Goal: Information Seeking & Learning: Learn about a topic

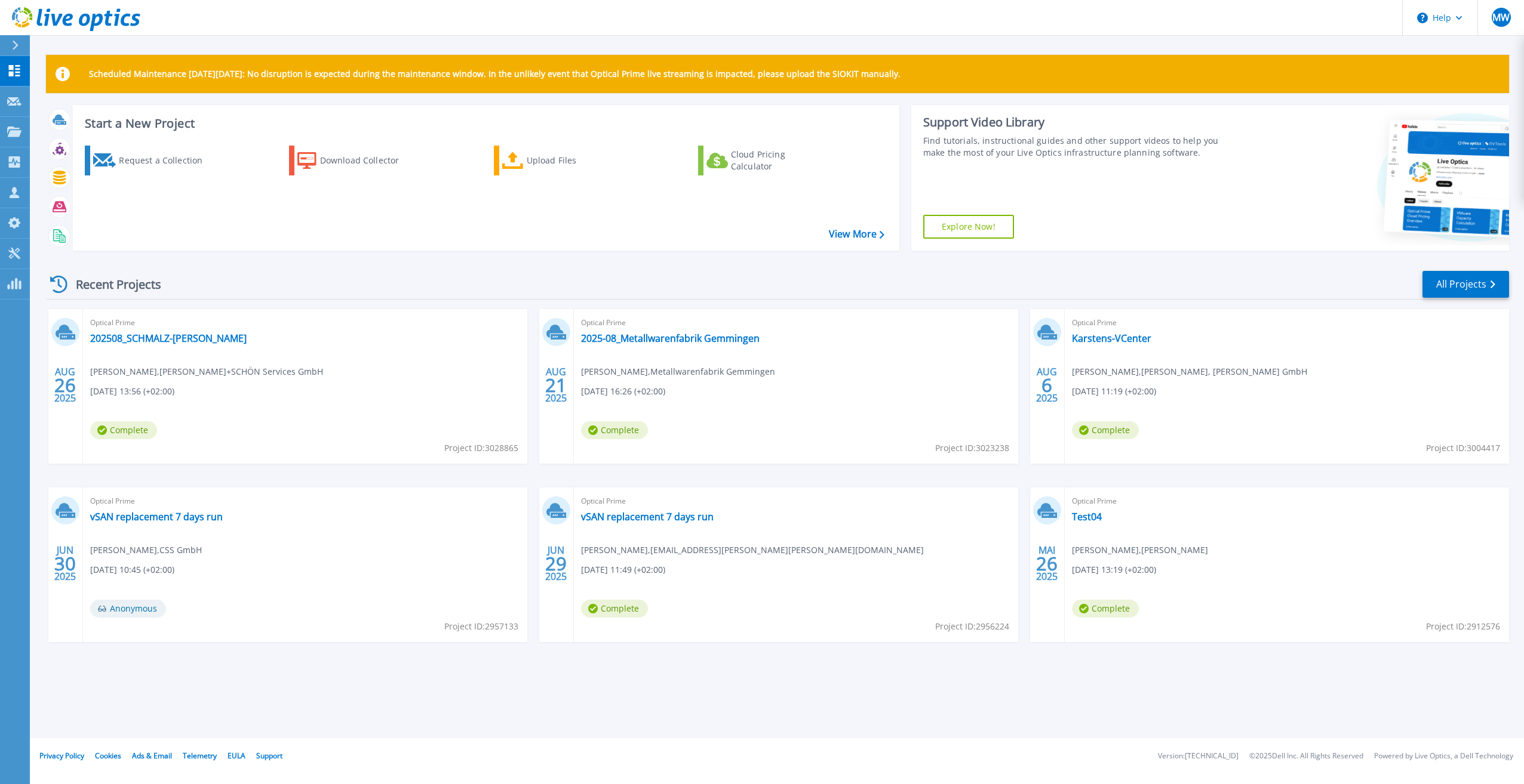
click at [577, 280] on div "Recent Projects All Projects" at bounding box center [778, 284] width 1464 height 30
click at [1110, 336] on link "Karstens-VCenter" at bounding box center [1112, 338] width 80 height 12
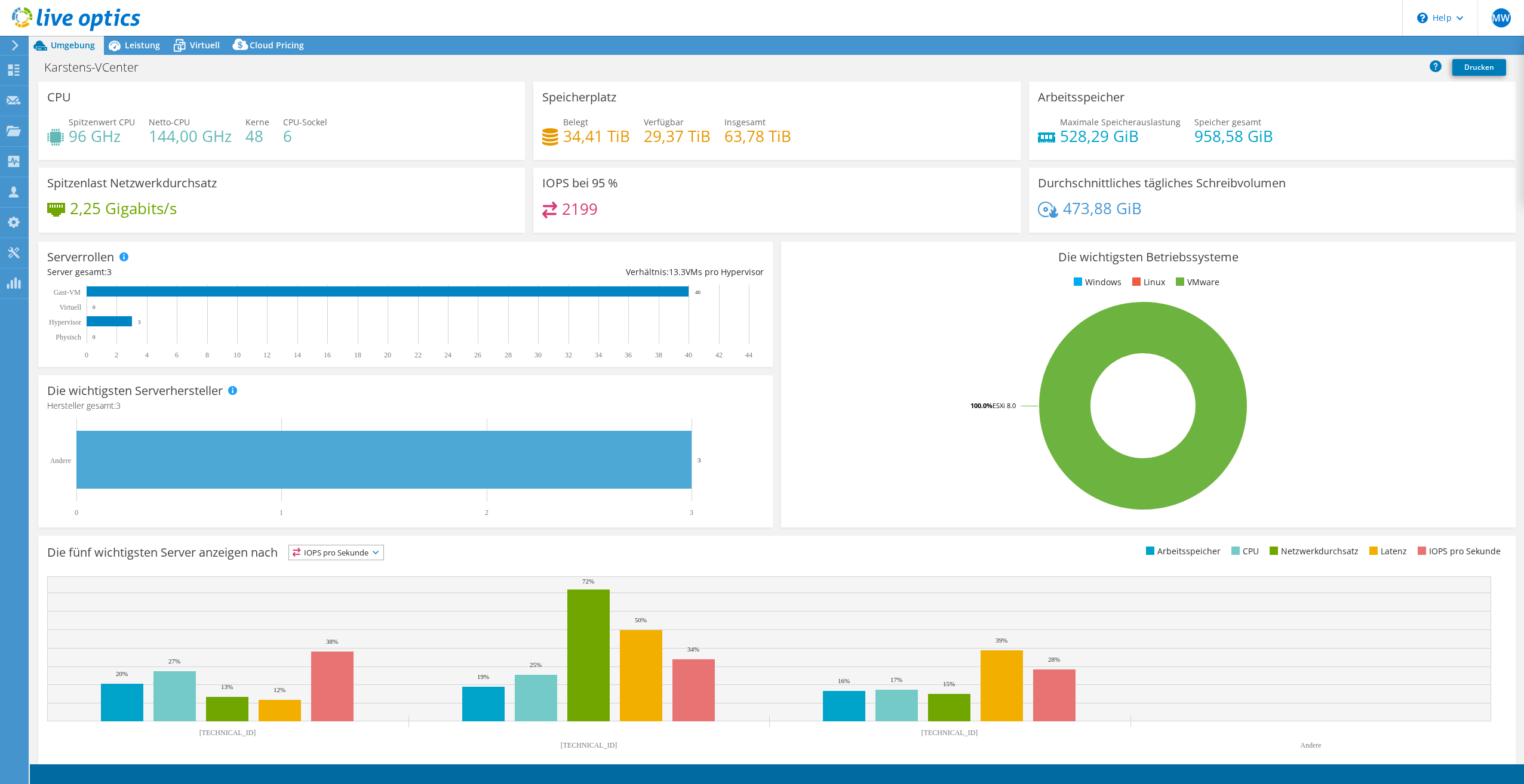
select select "USD"
click at [135, 46] on span "Leistung" at bounding box center [142, 44] width 36 height 11
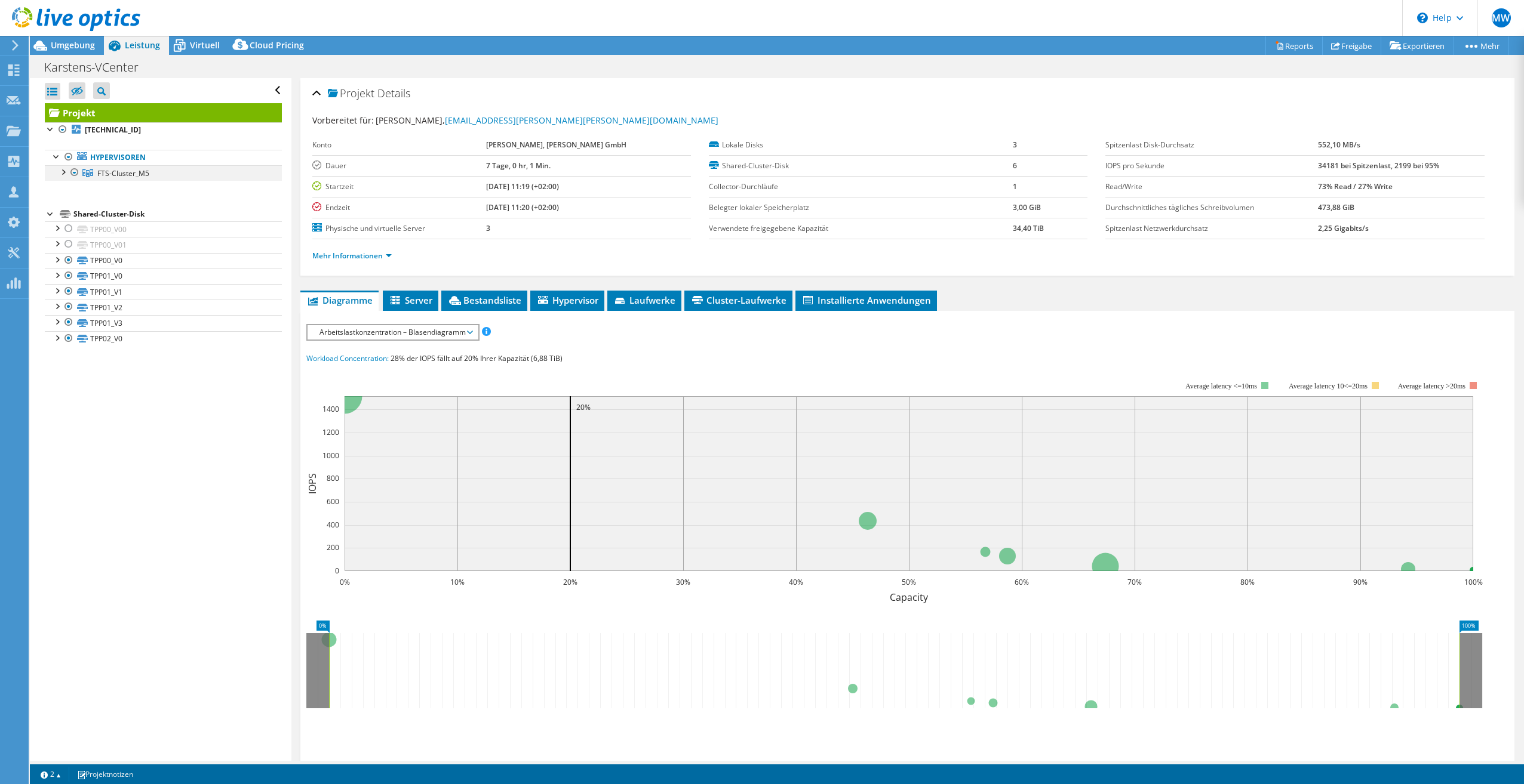
click at [64, 175] on div at bounding box center [63, 171] width 12 height 12
click at [65, 39] on div at bounding box center [70, 19] width 141 height 40
click at [68, 47] on span "Umgebung" at bounding box center [73, 44] width 44 height 11
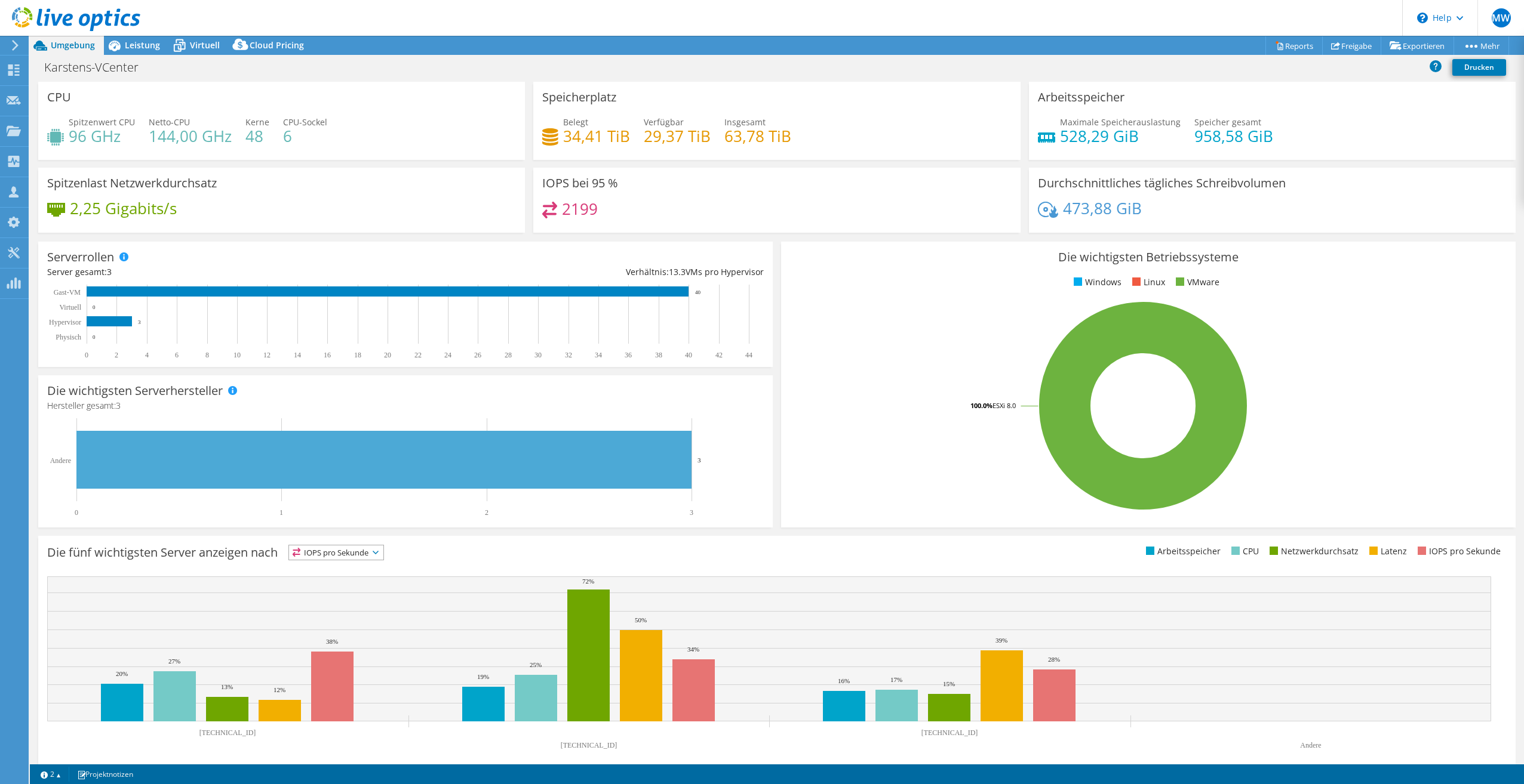
click at [415, 209] on div "2,25 Gigabits/s" at bounding box center [282, 214] width 469 height 25
click at [824, 405] on rect at bounding box center [1143, 406] width 706 height 209
click at [197, 47] on span "Virtuell" at bounding box center [204, 44] width 30 height 11
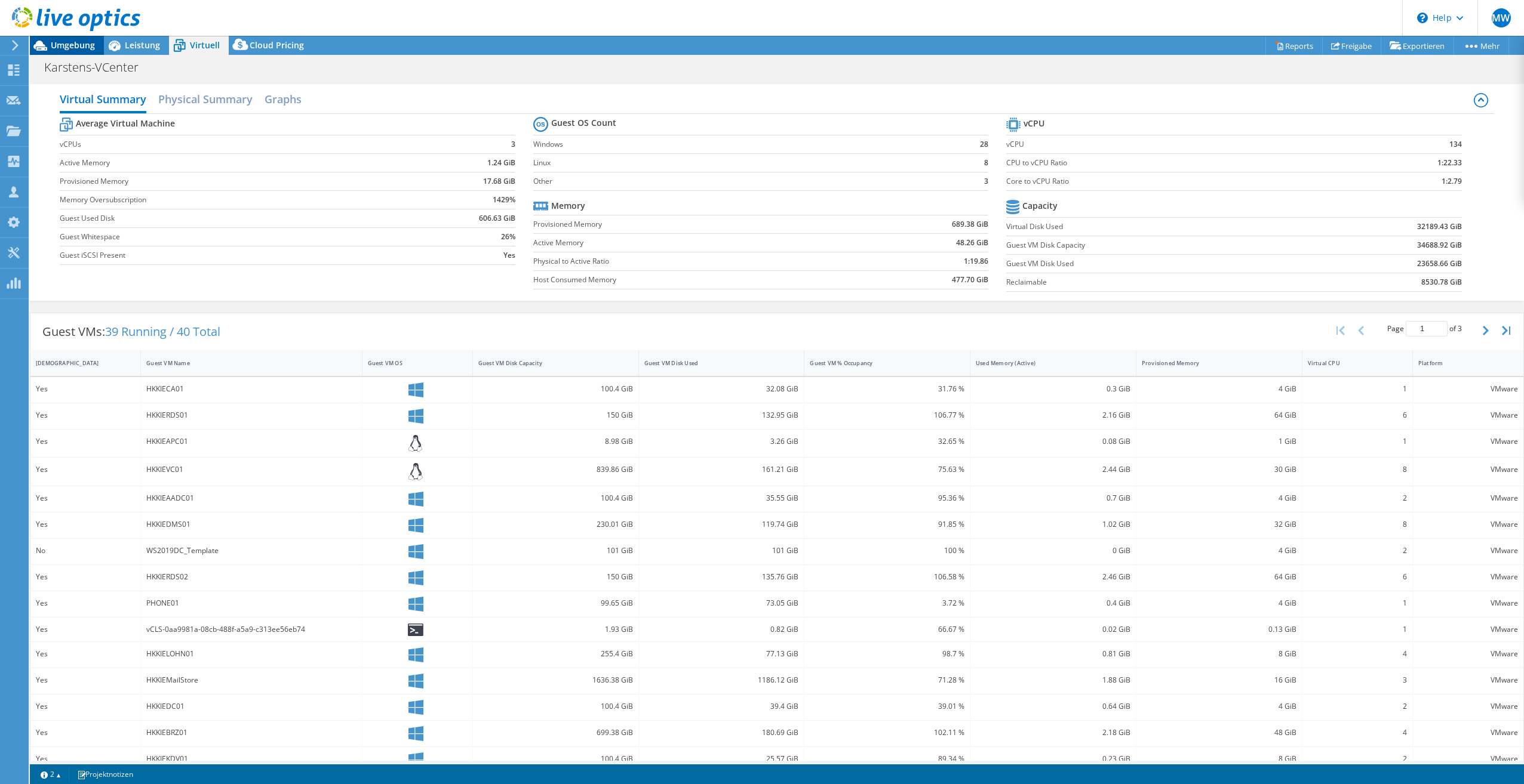
click at [65, 45] on span "Umgebung" at bounding box center [73, 44] width 44 height 11
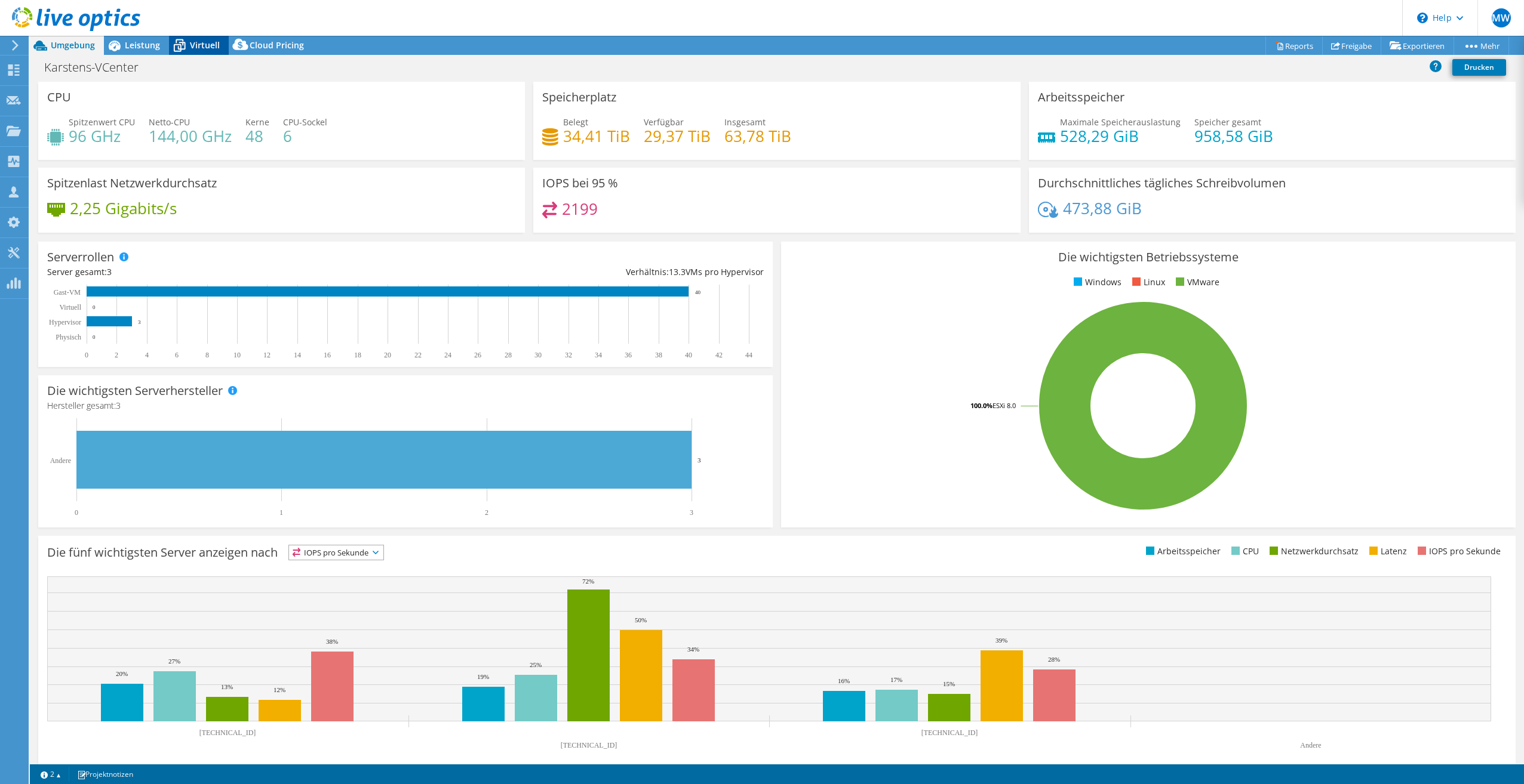
click at [198, 46] on span "Virtuell" at bounding box center [204, 44] width 30 height 11
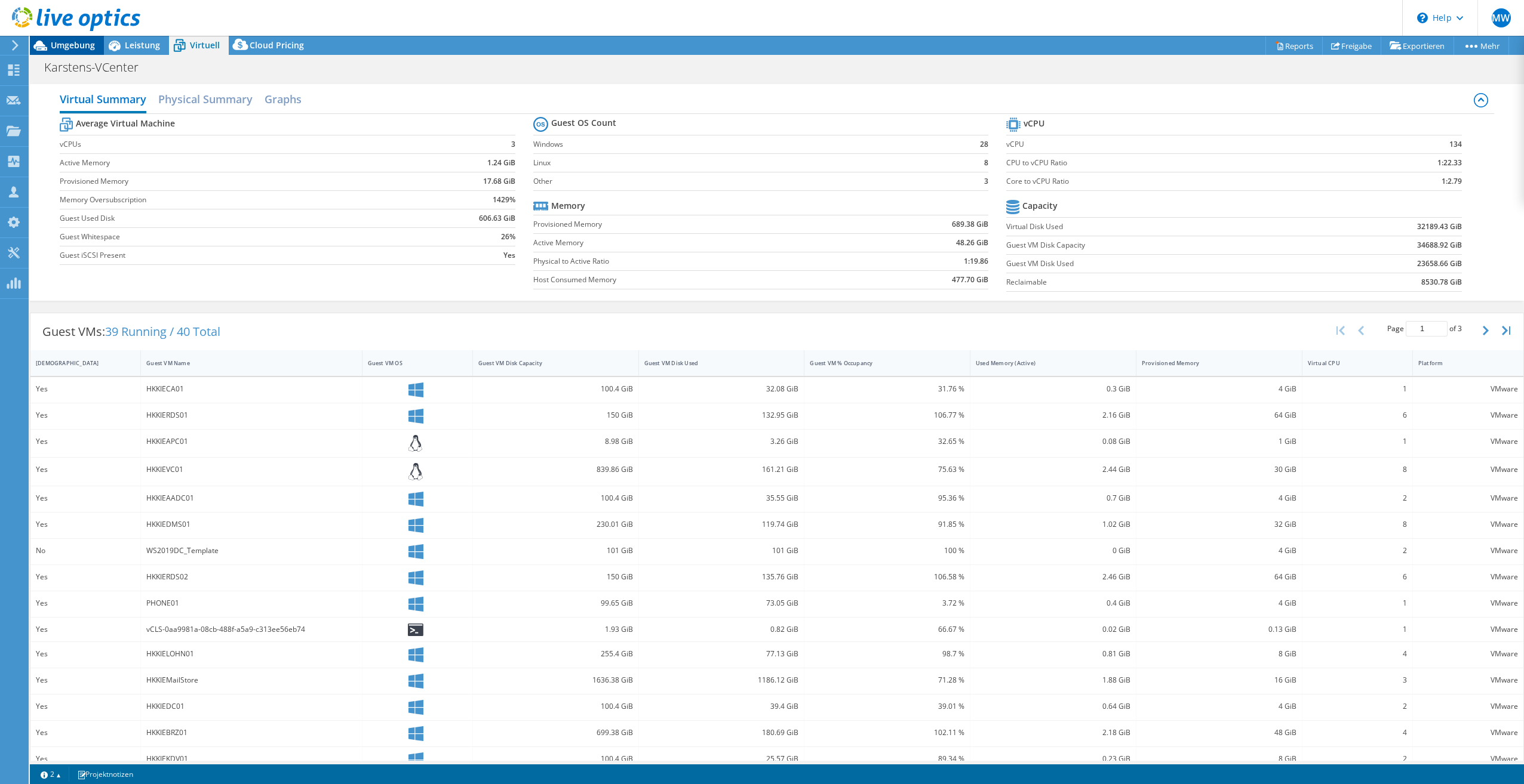
click at [55, 47] on span "Umgebung" at bounding box center [73, 44] width 44 height 11
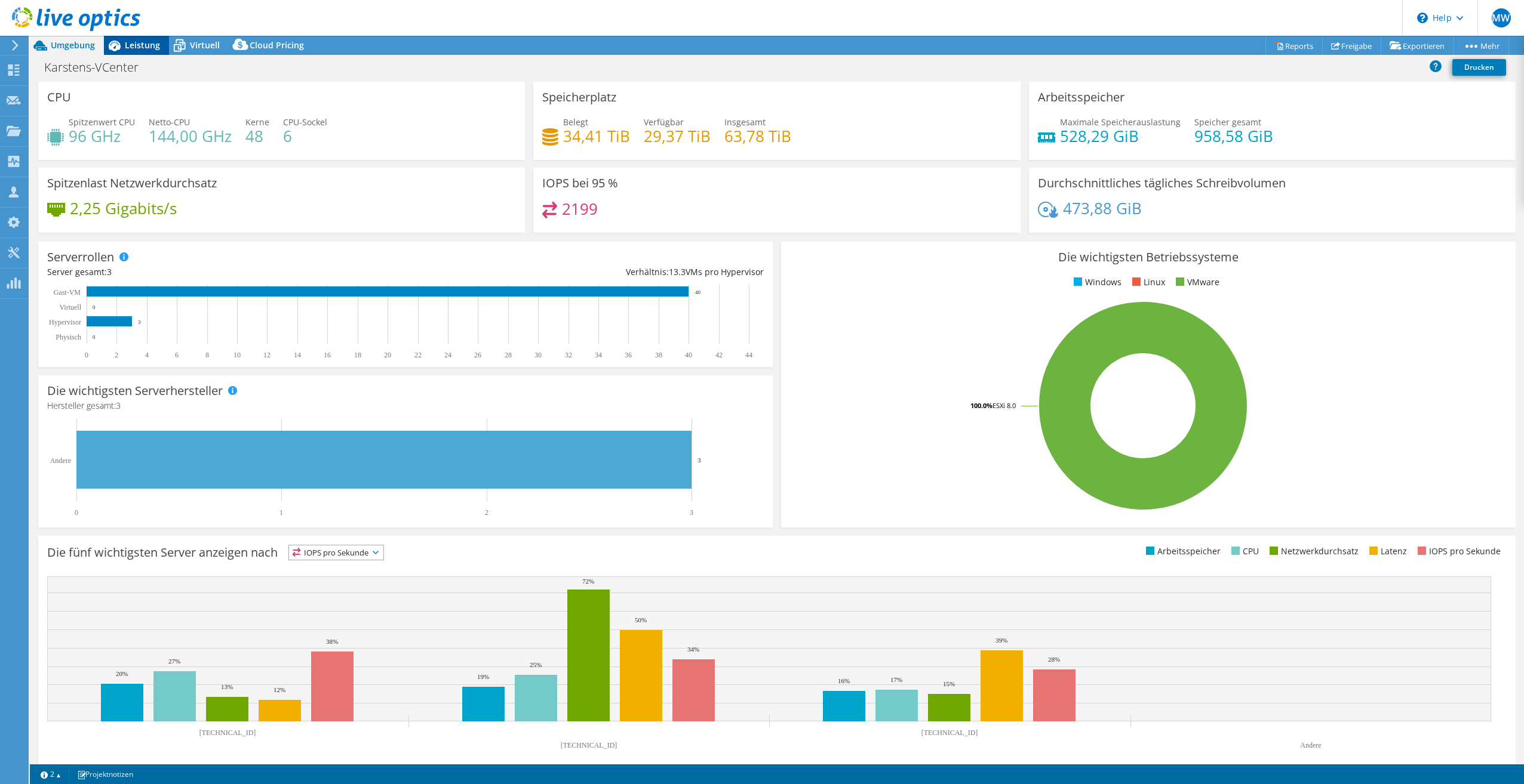
click at [141, 47] on span "Leistung" at bounding box center [142, 44] width 36 height 11
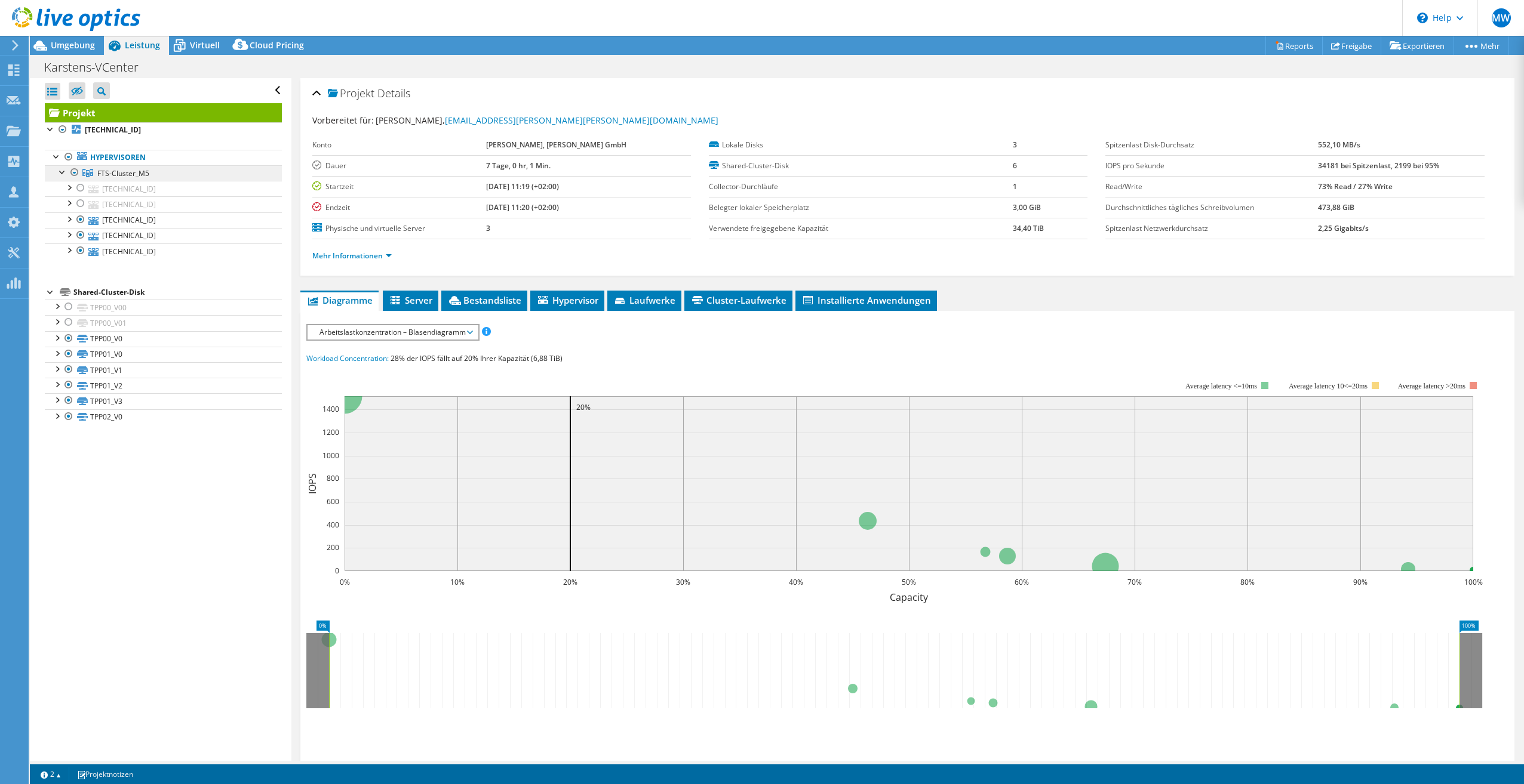
click at [123, 169] on span "FTS-Cluster_M5" at bounding box center [123, 174] width 52 height 10
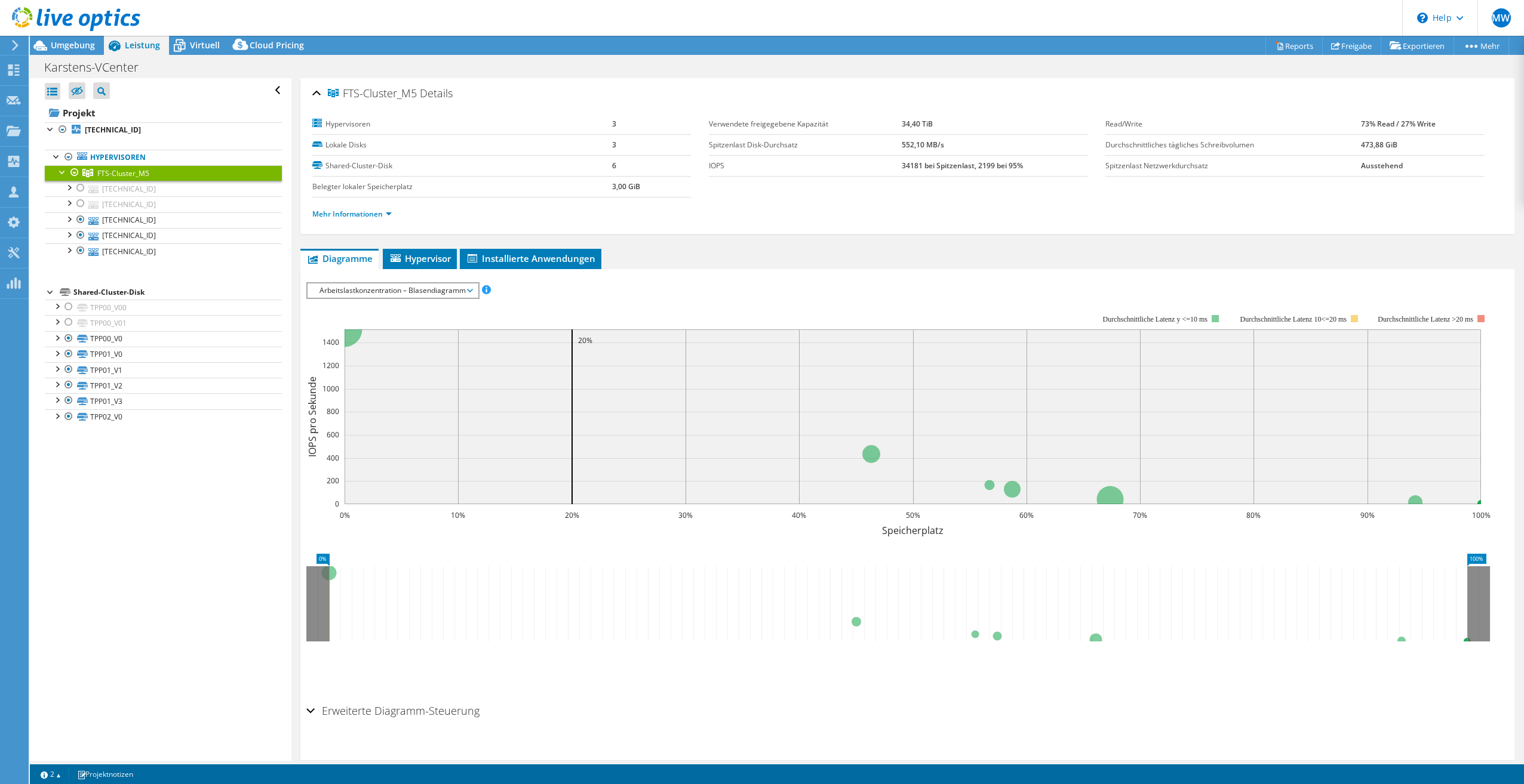
click at [394, 292] on span "Arbeitslastkonzentration – Blasendiagramm" at bounding box center [393, 291] width 159 height 14
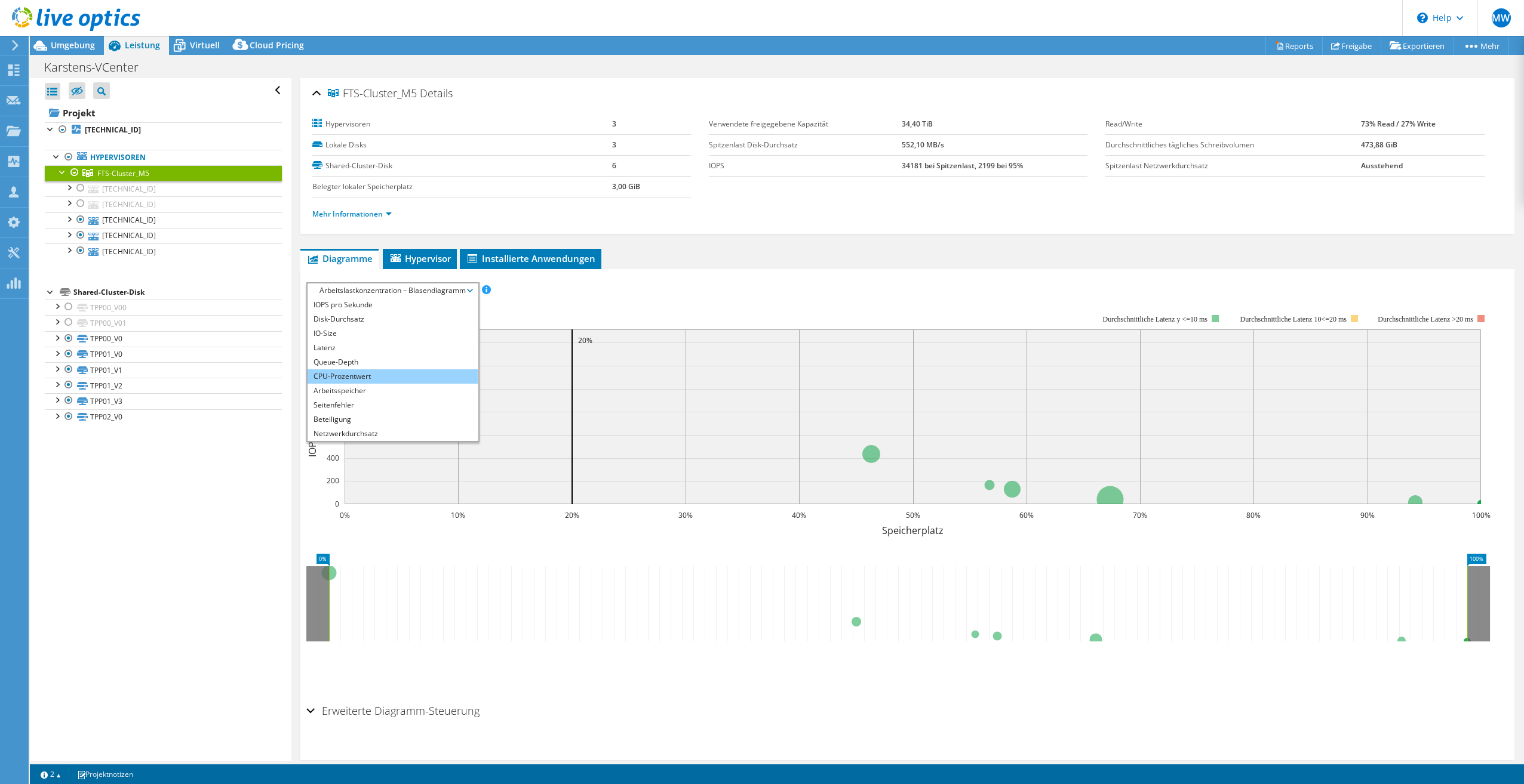
click at [360, 372] on li "CPU-Prozentwert" at bounding box center [393, 376] width 170 height 14
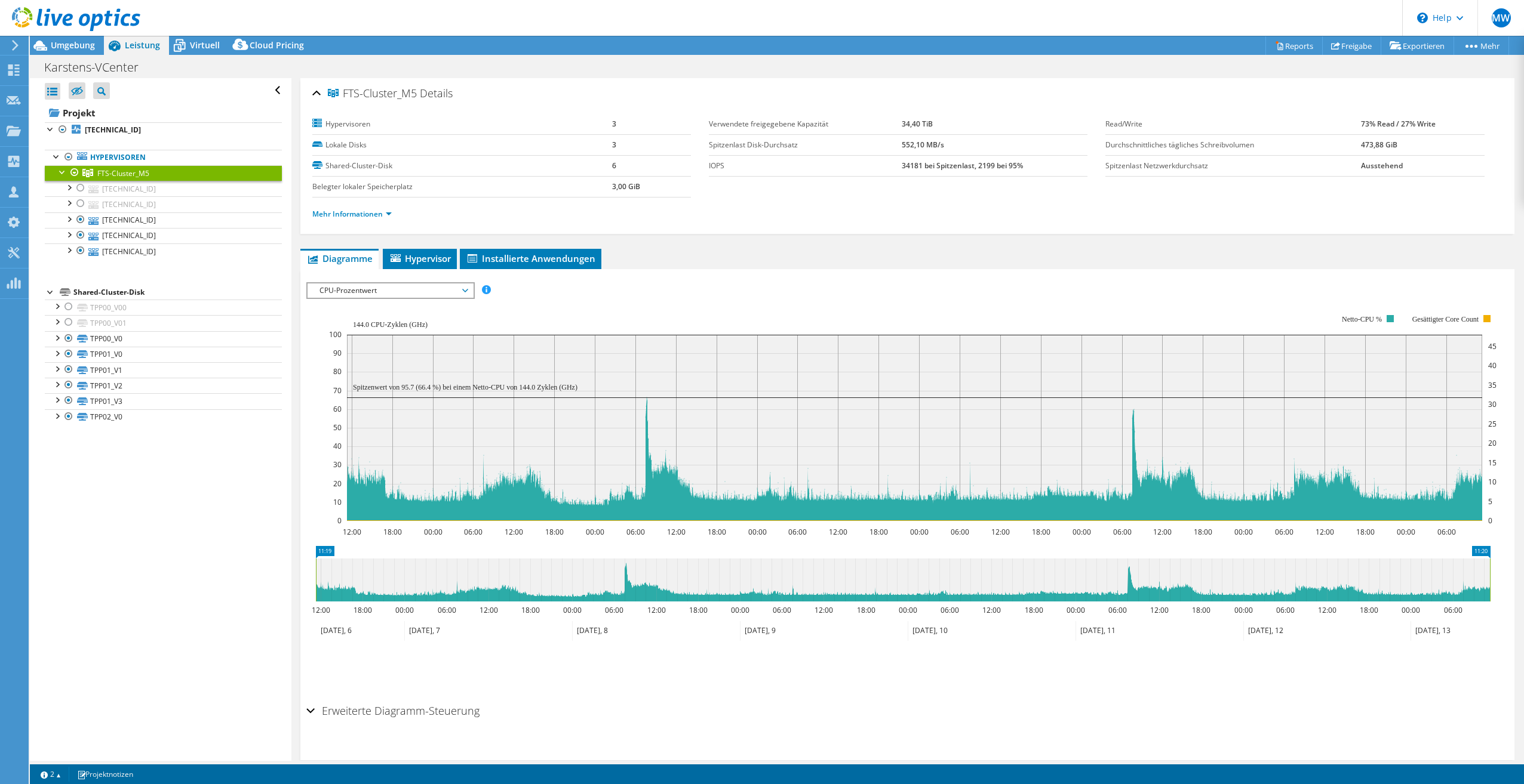
click at [410, 284] on span "CPU-Prozentwert" at bounding box center [390, 291] width 154 height 14
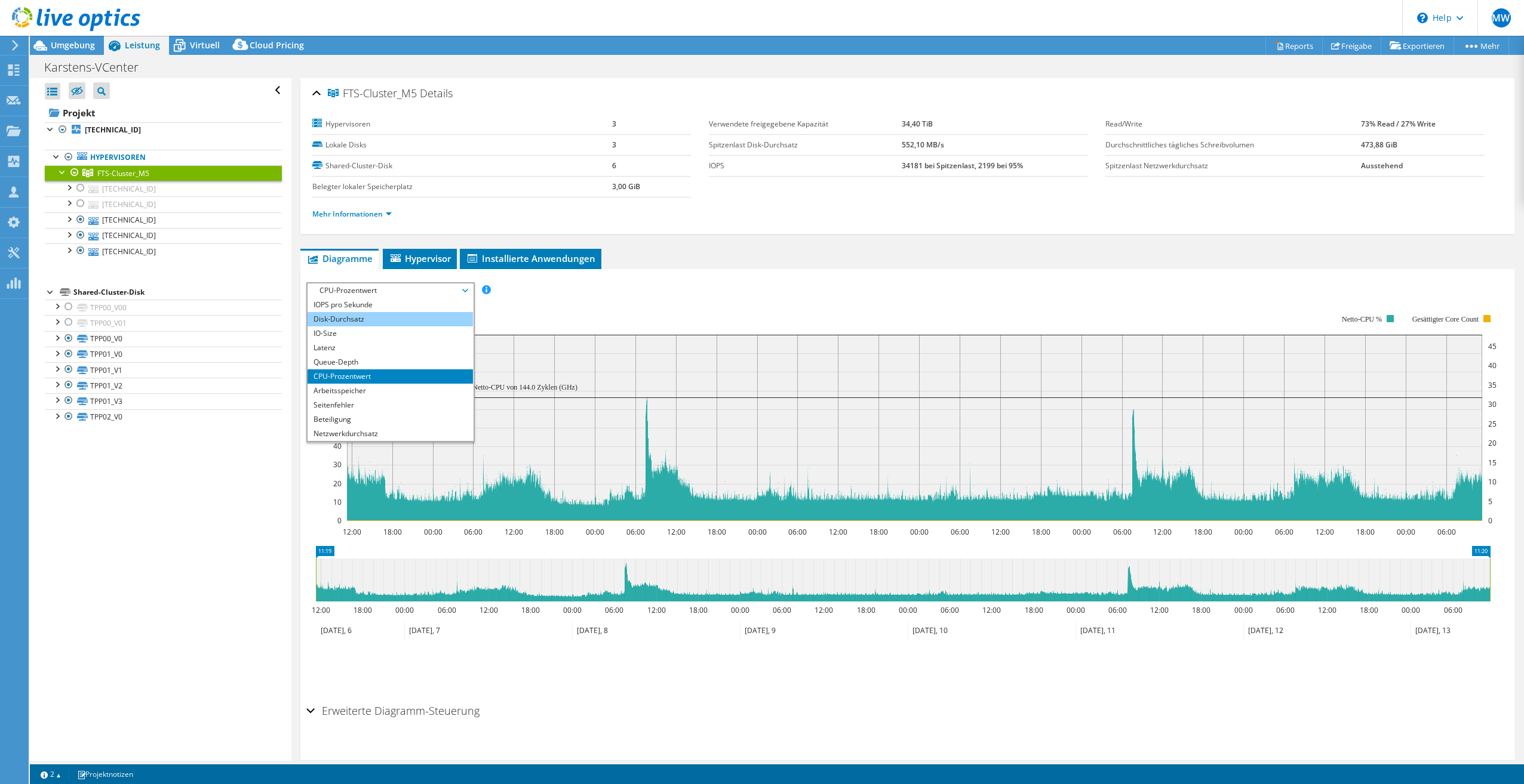
click at [389, 314] on li "Disk-Durchsatz" at bounding box center [390, 319] width 165 height 14
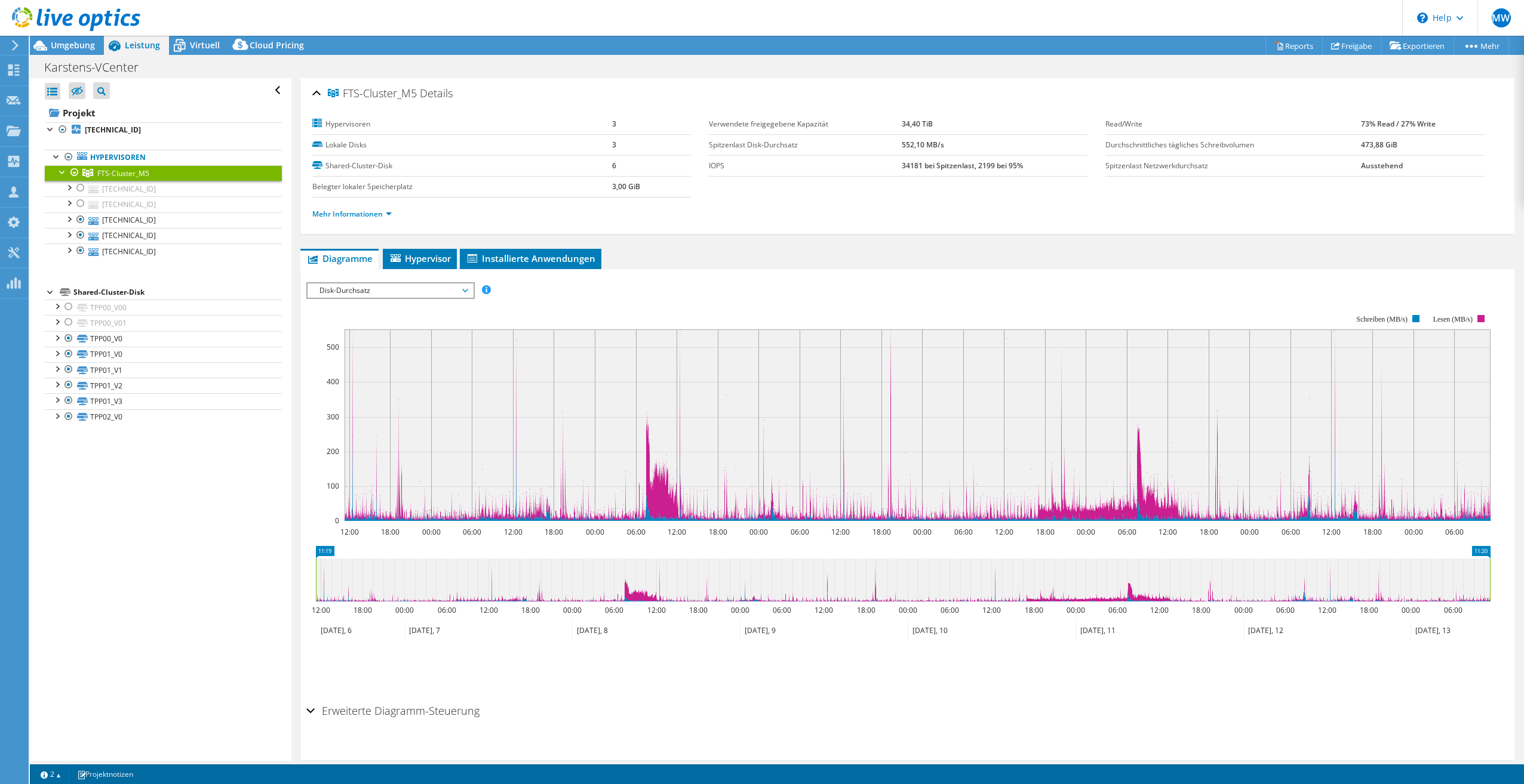
scroll to position [20, 0]
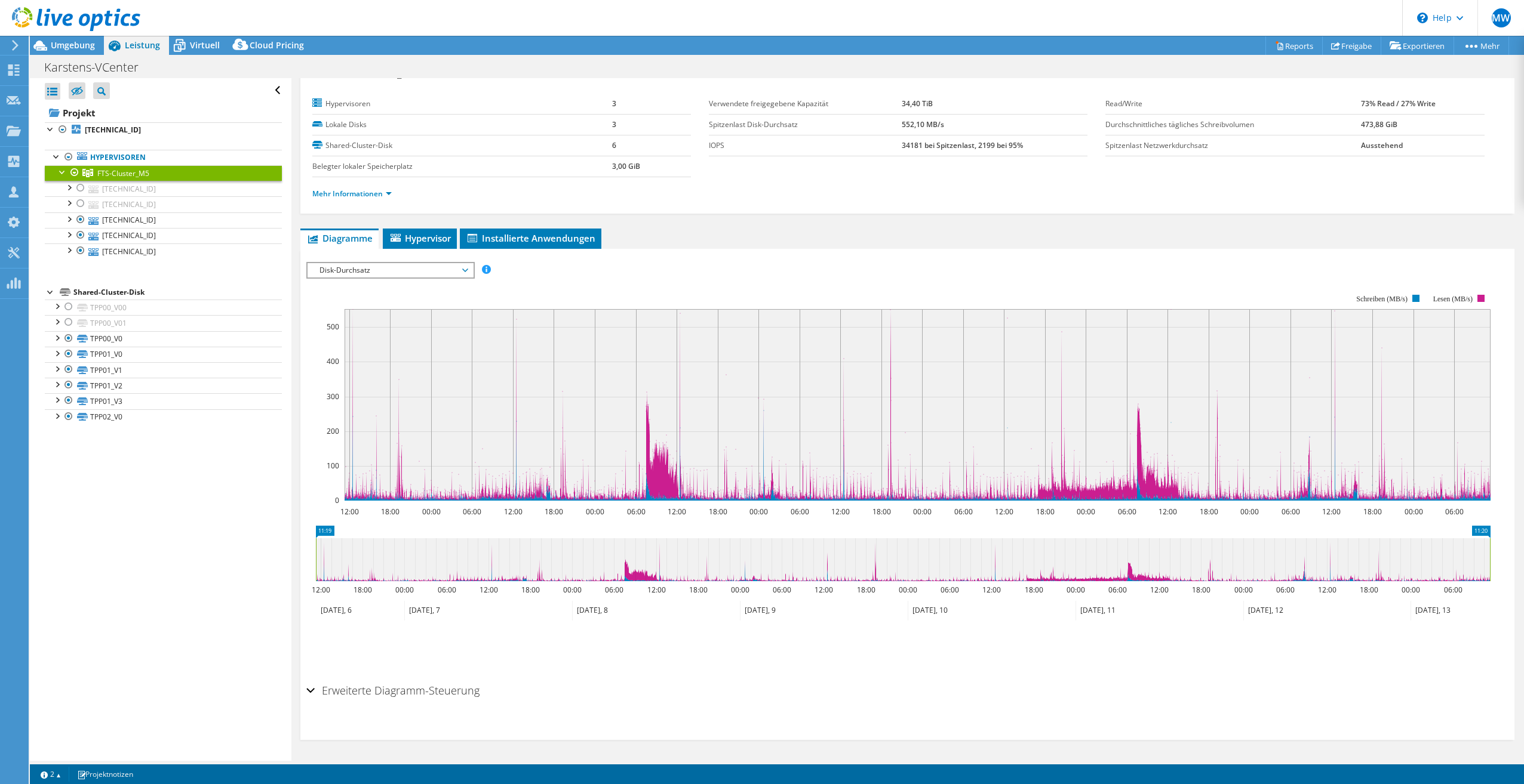
click at [403, 268] on span "Disk-Durchsatz" at bounding box center [390, 270] width 154 height 14
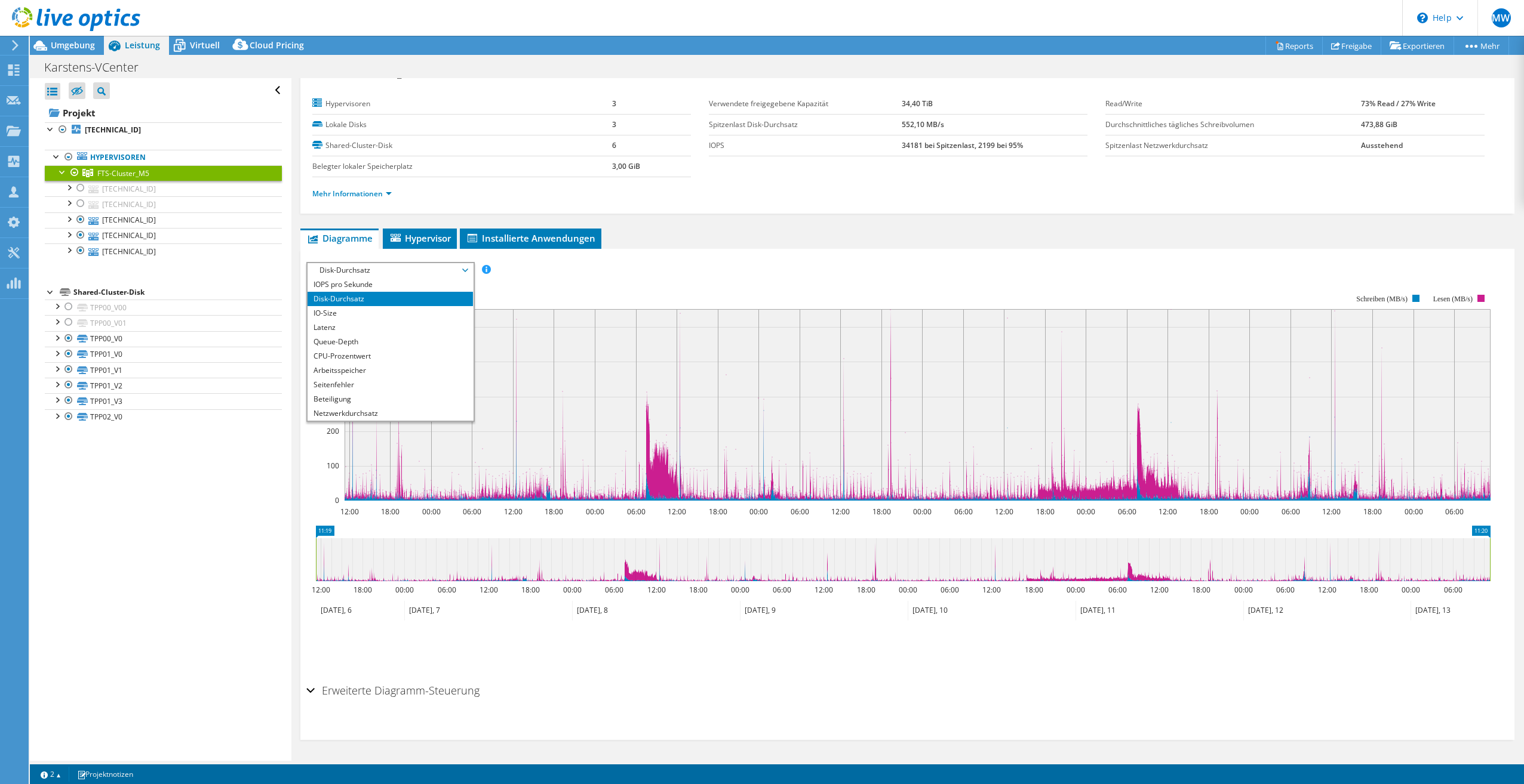
click at [813, 264] on div "IOPS pro Sekunde Disk-Durchsatz IO-Size Latenz Queue-Depth CPU-Prozentwert Arbe…" at bounding box center [907, 270] width 1203 height 16
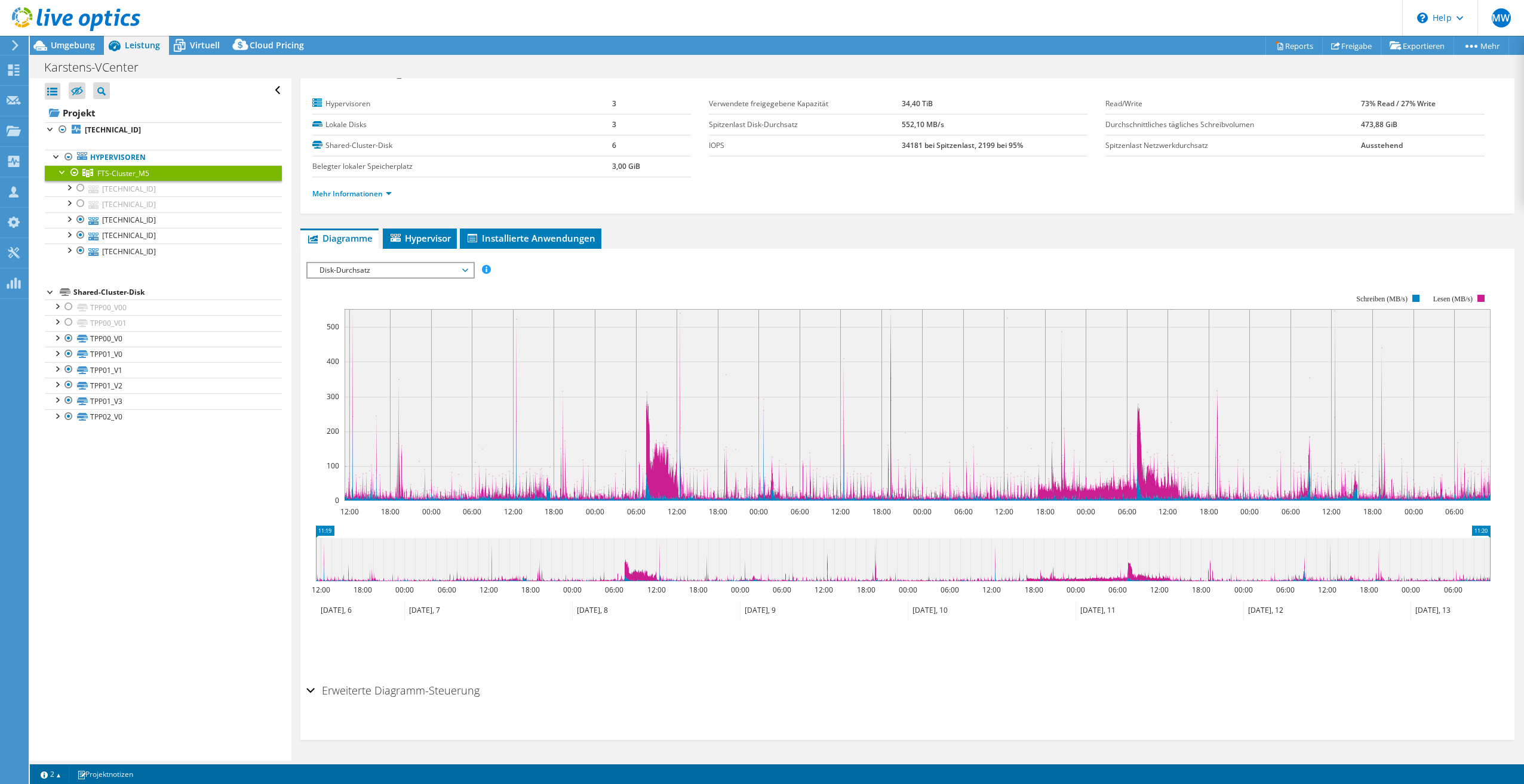
click at [388, 274] on span "Disk-Durchsatz" at bounding box center [390, 270] width 154 height 14
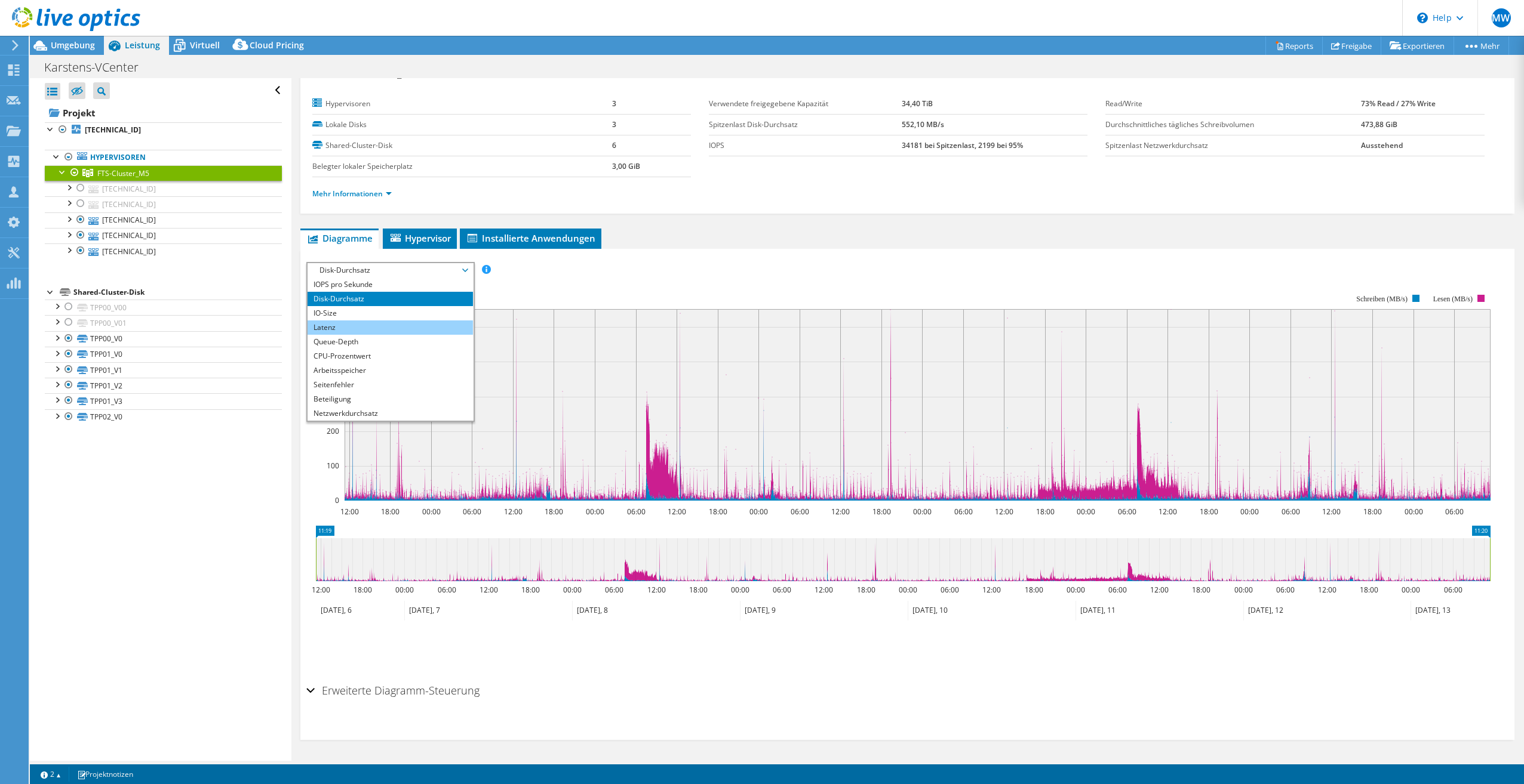
scroll to position [43, 0]
click at [399, 322] on li "Arbeitsspeicher" at bounding box center [390, 327] width 165 height 14
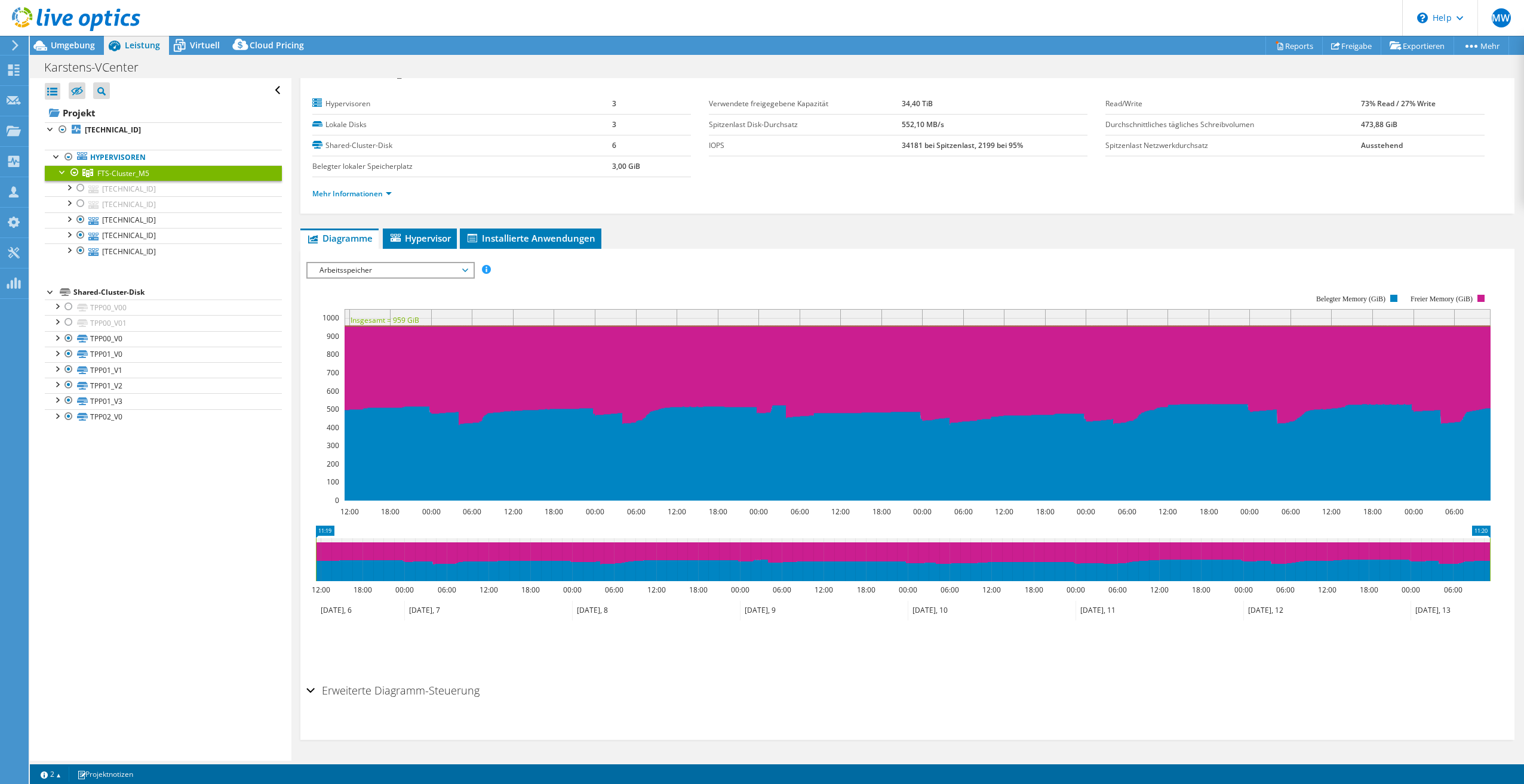
scroll to position [0, 0]
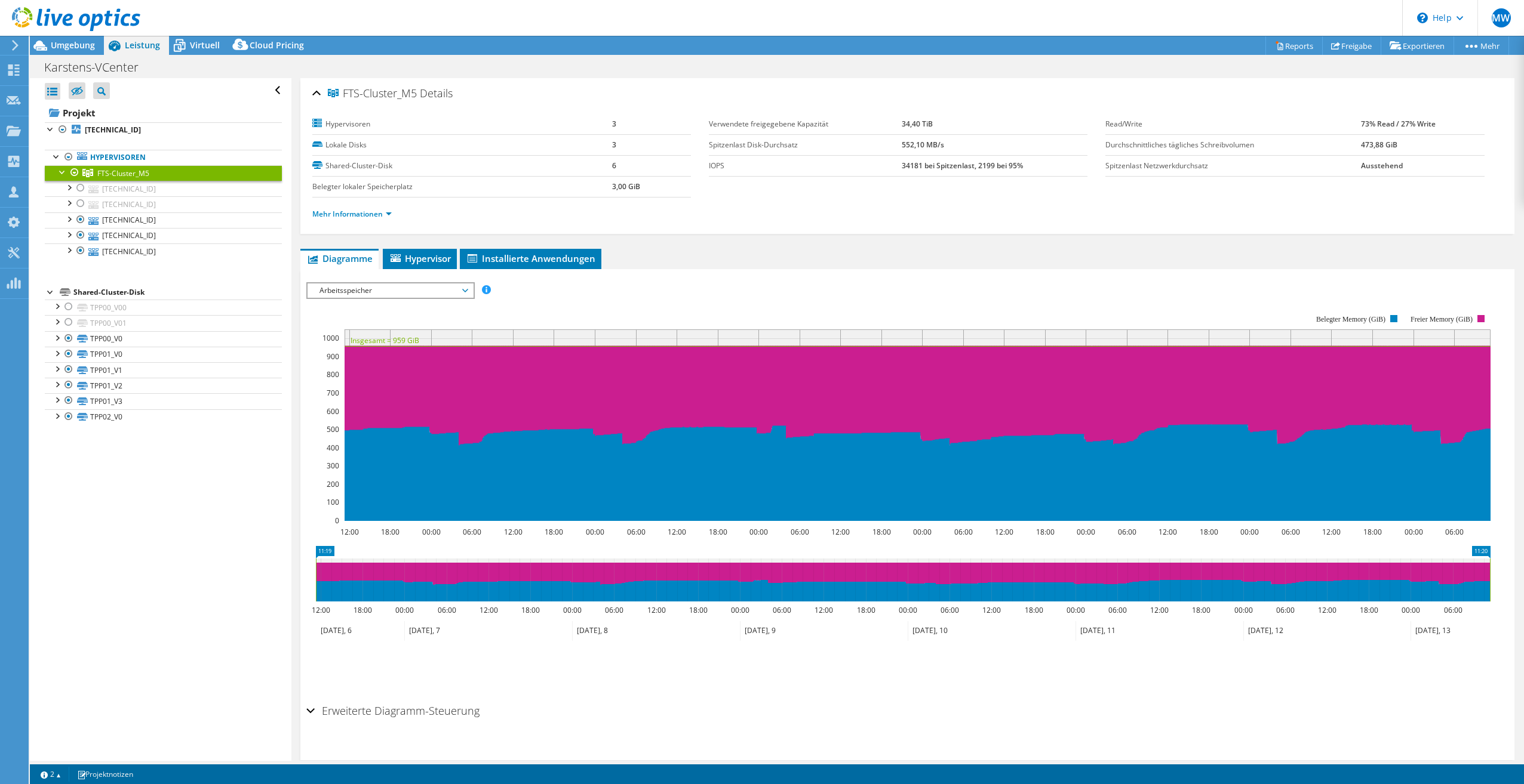
click at [626, 529] on rect at bounding box center [898, 418] width 1185 height 239
click at [378, 291] on span "Arbeitsspeicher" at bounding box center [390, 291] width 154 height 14
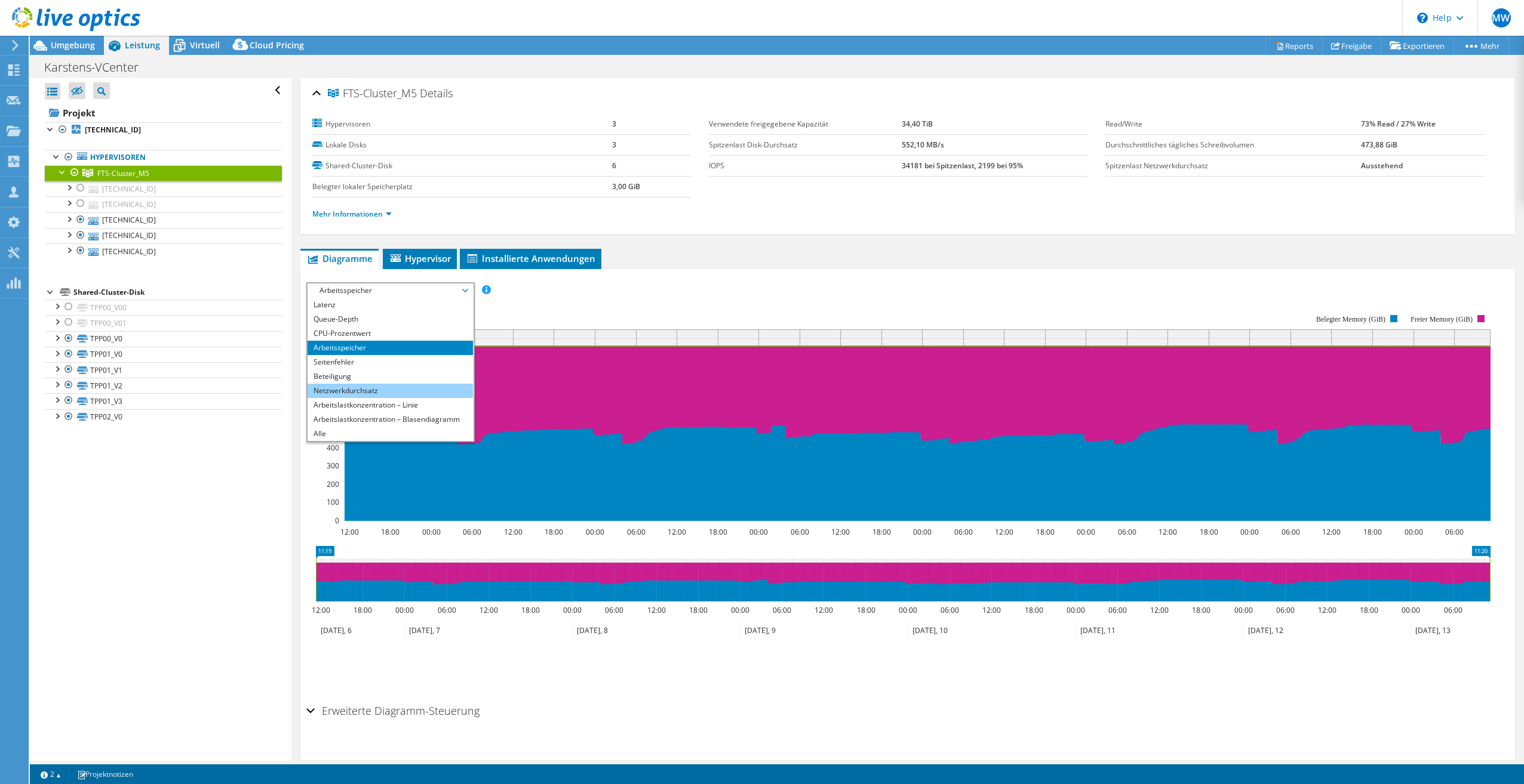
click at [363, 391] on li "Netzwerkdurchsatz" at bounding box center [390, 391] width 165 height 14
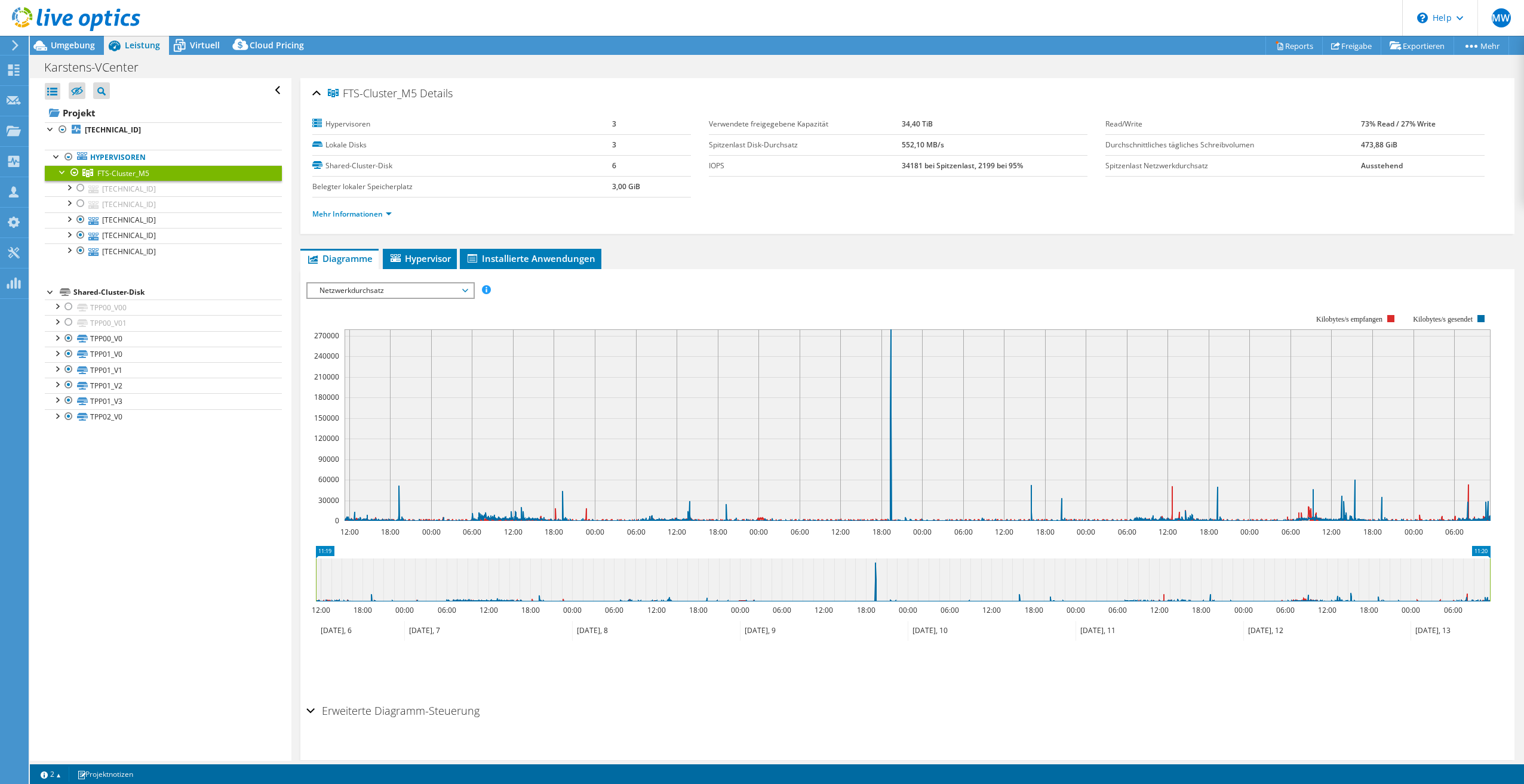
click at [359, 289] on span "Netzwerkdurchsatz" at bounding box center [390, 291] width 154 height 14
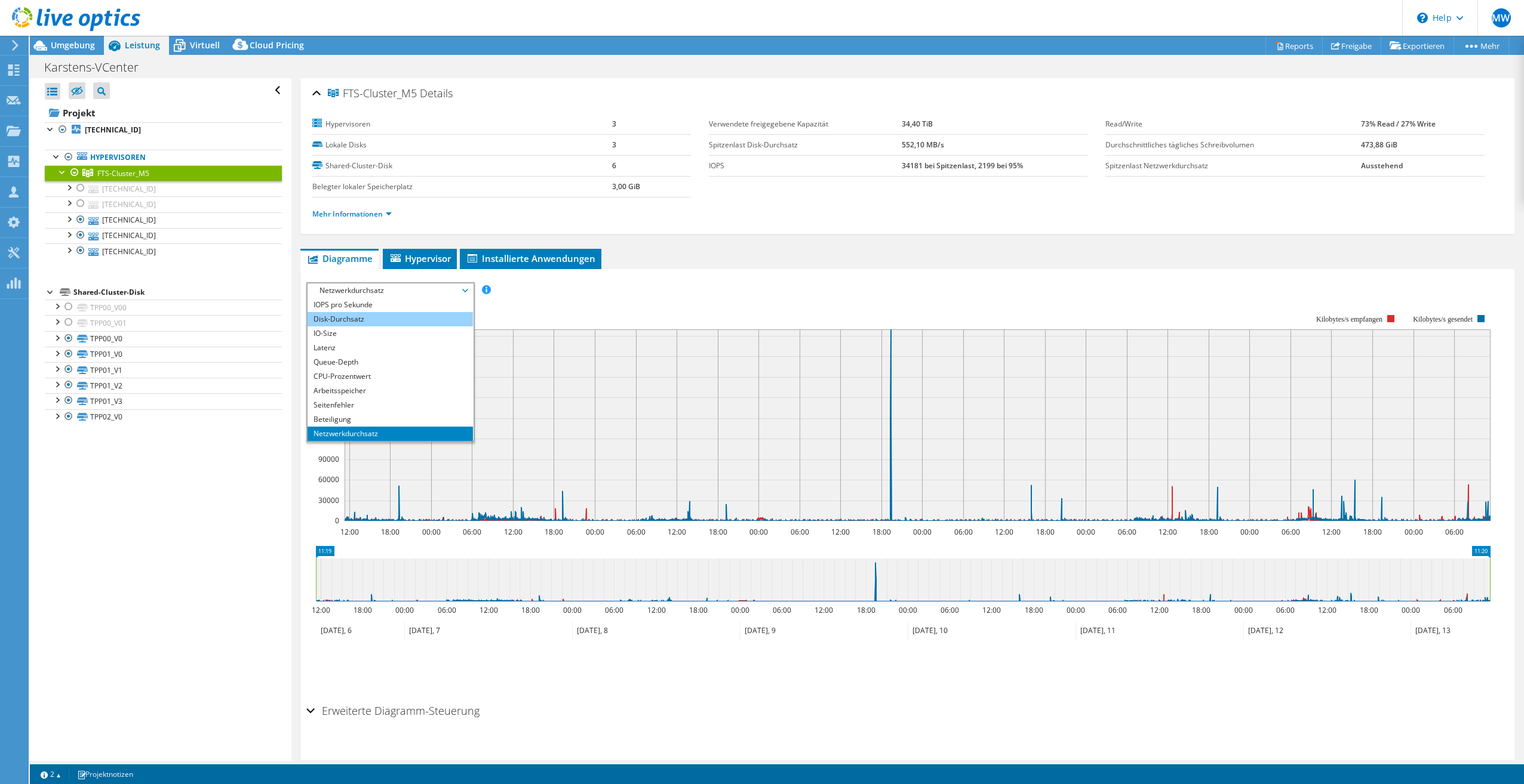
click at [371, 320] on li "Disk-Durchsatz" at bounding box center [390, 319] width 165 height 14
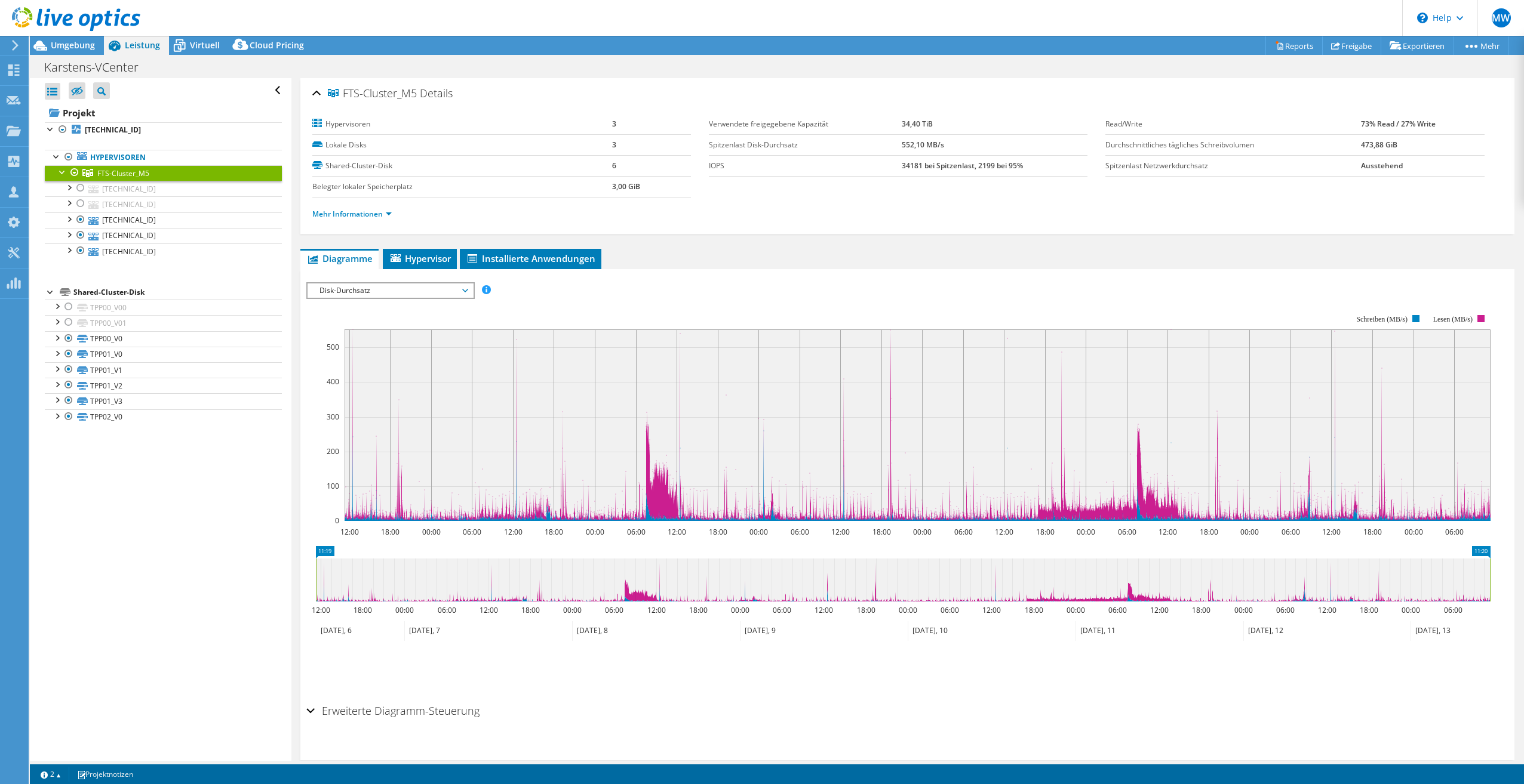
click at [425, 292] on span "Disk-Durchsatz" at bounding box center [390, 291] width 154 height 14
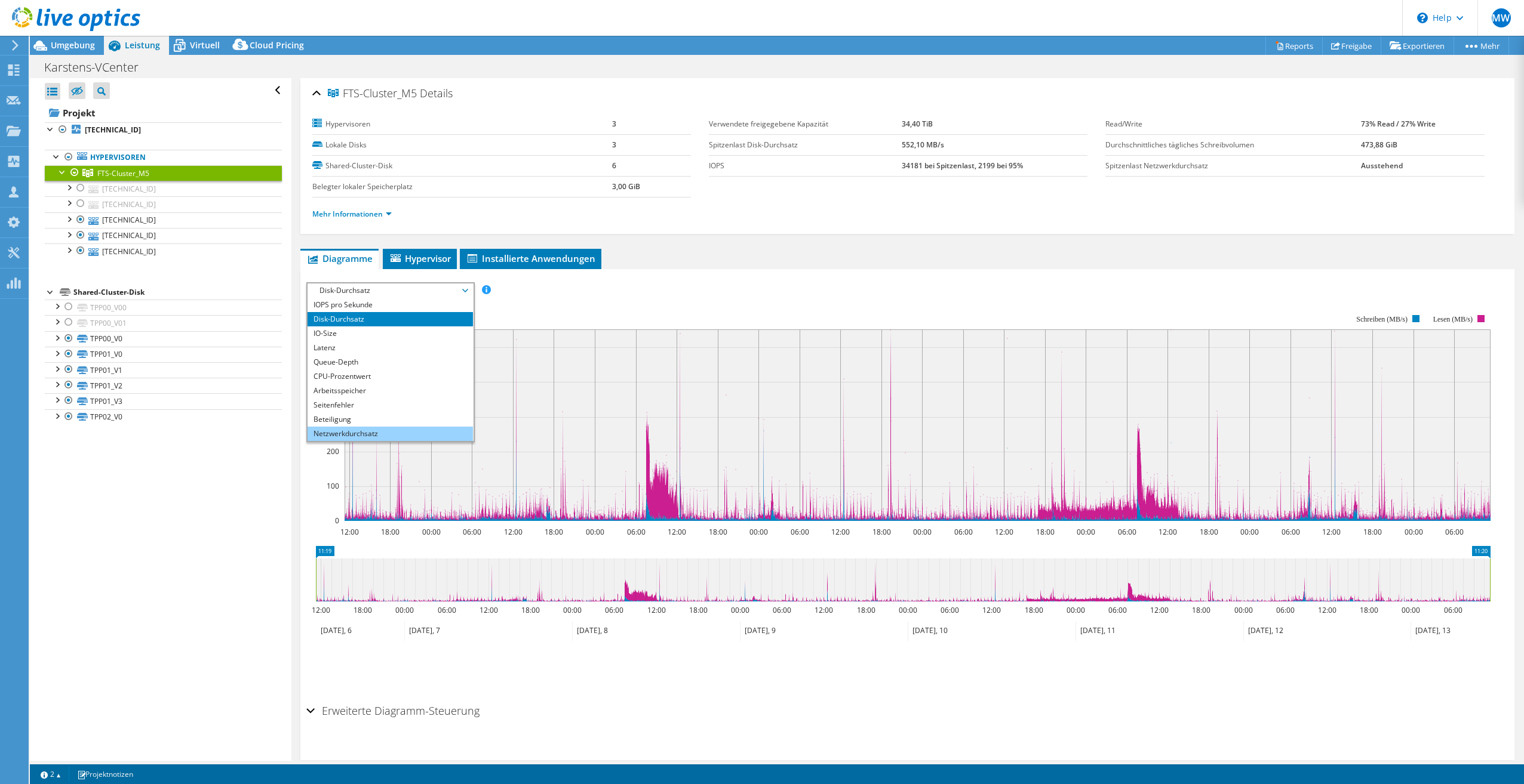
click at [388, 429] on li "Netzwerkdurchsatz" at bounding box center [390, 434] width 165 height 14
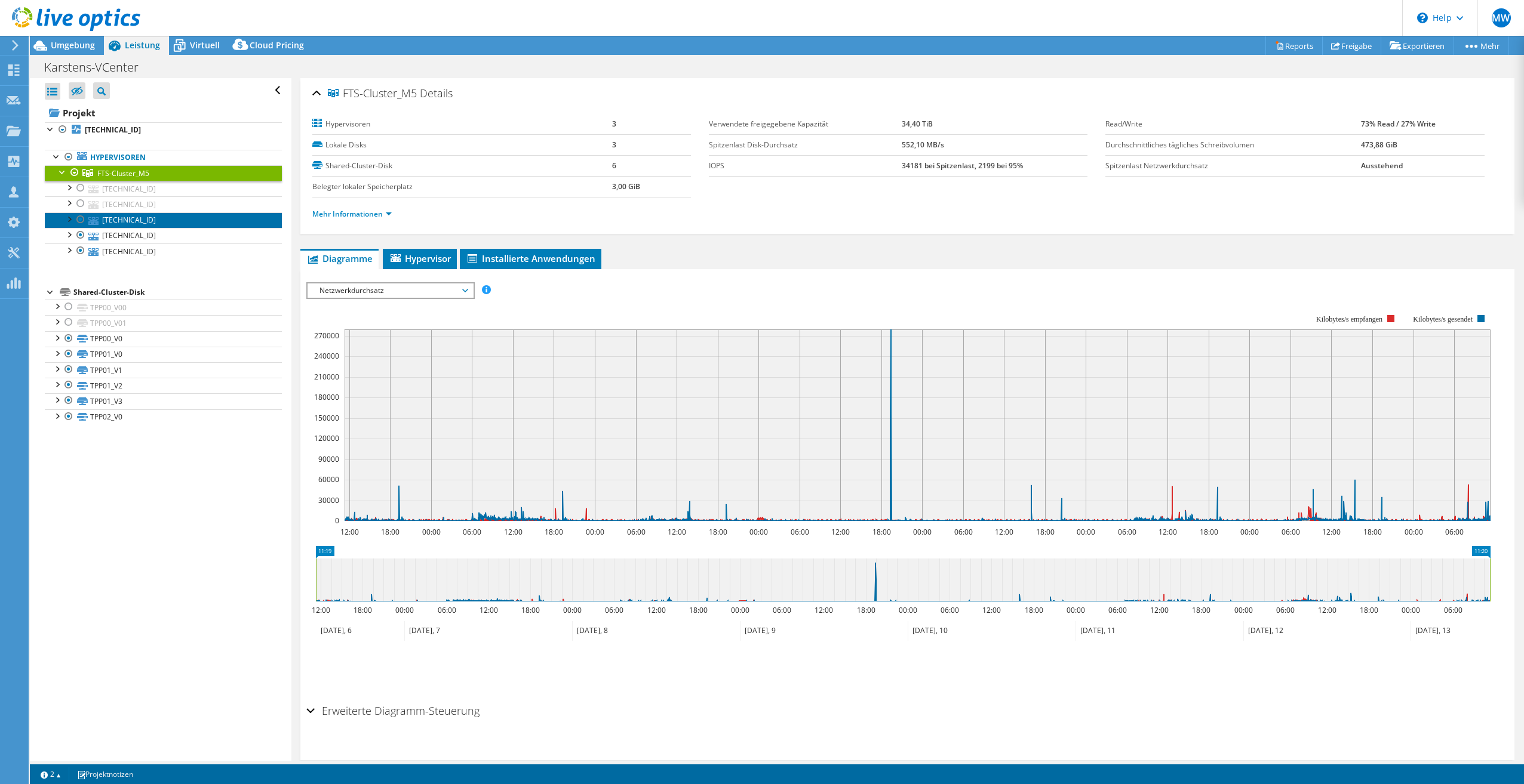
click at [135, 220] on link "[TECHNICAL_ID]" at bounding box center [164, 220] width 237 height 15
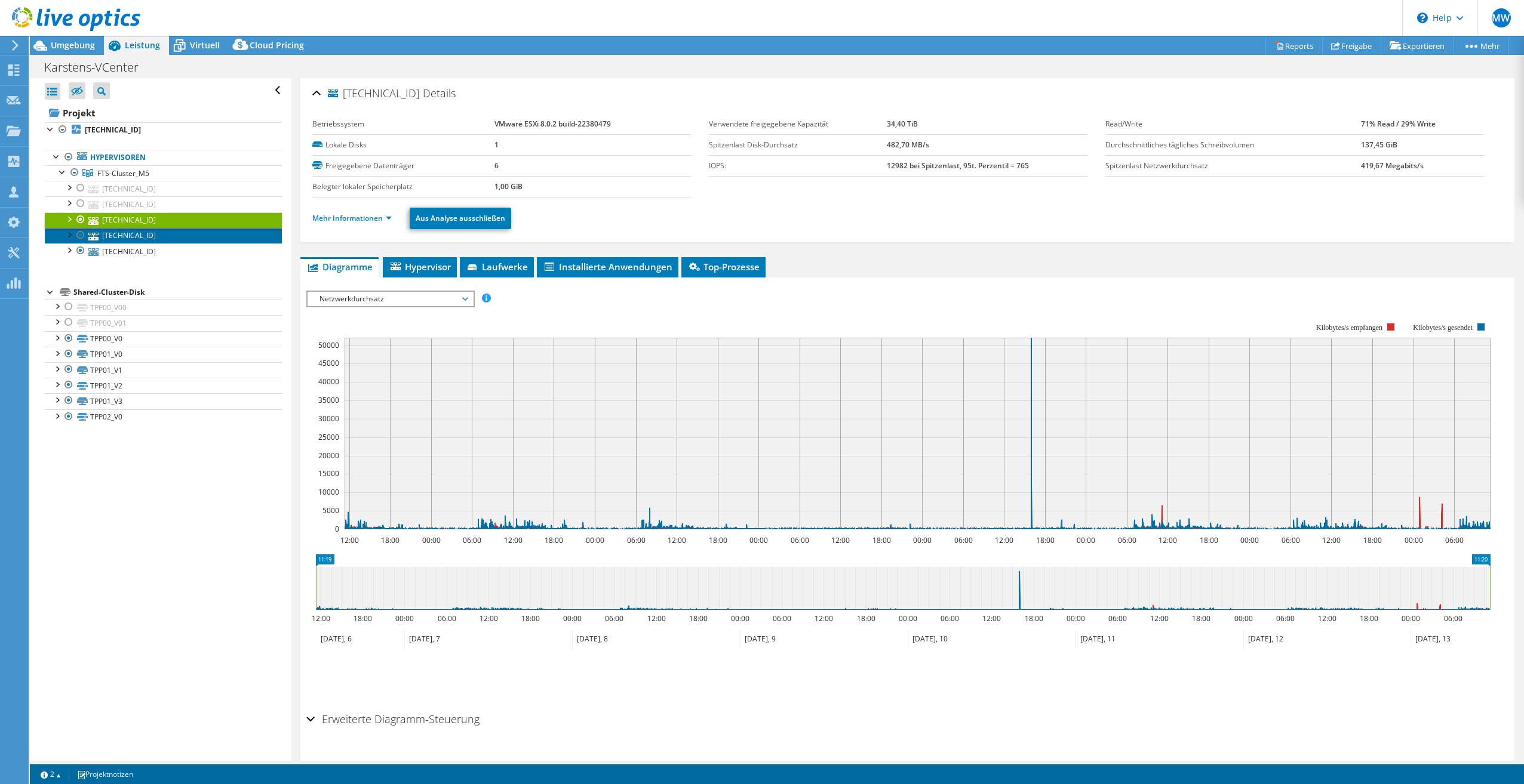
click at [147, 231] on link "[TECHNICAL_ID]" at bounding box center [164, 236] width 237 height 15
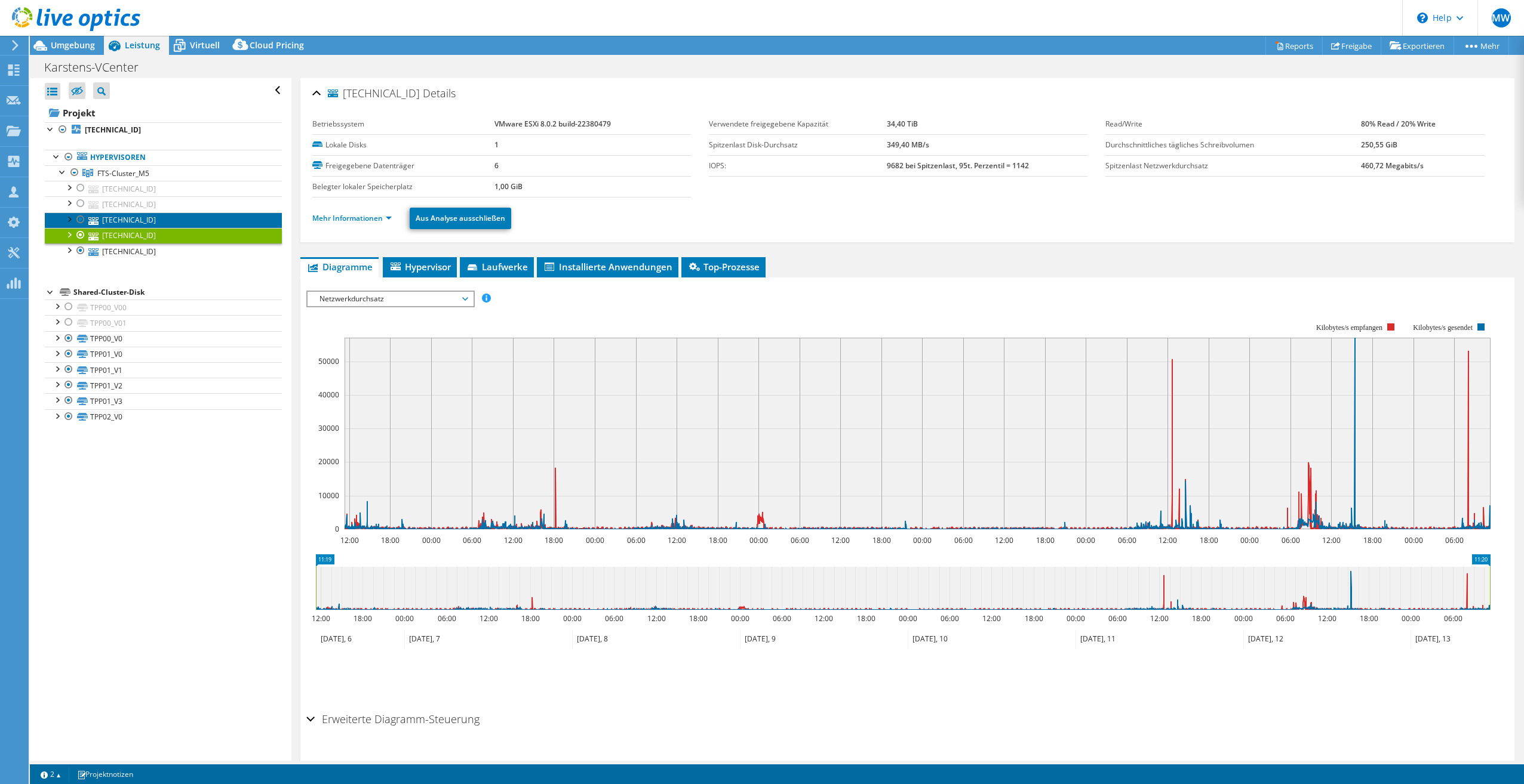
click at [143, 219] on link "[TECHNICAL_ID]" at bounding box center [164, 220] width 237 height 15
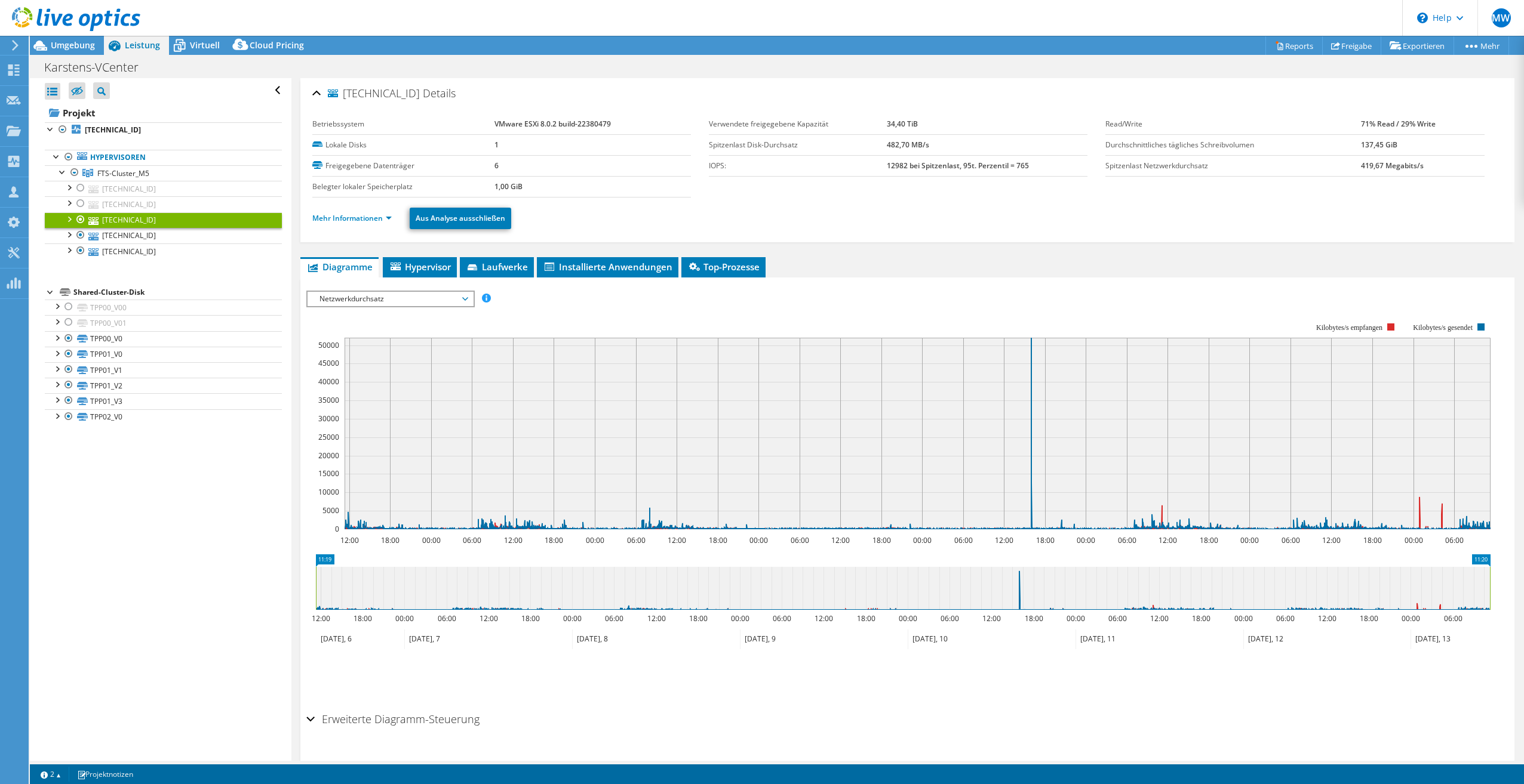
select select "USD"
click at [134, 236] on link "[TECHNICAL_ID]" at bounding box center [164, 236] width 237 height 15
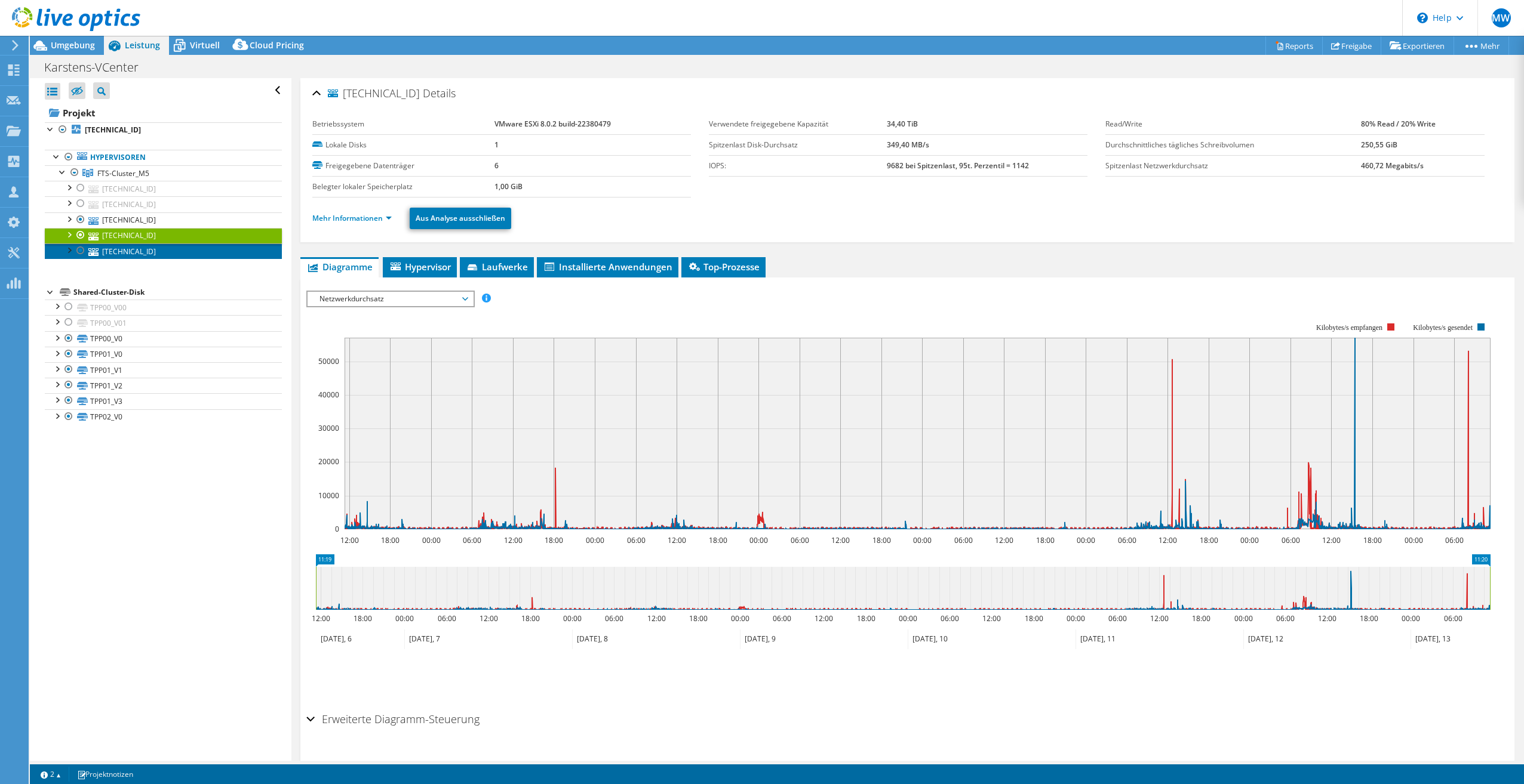
click at [131, 251] on link "[TECHNICAL_ID]" at bounding box center [164, 251] width 237 height 15
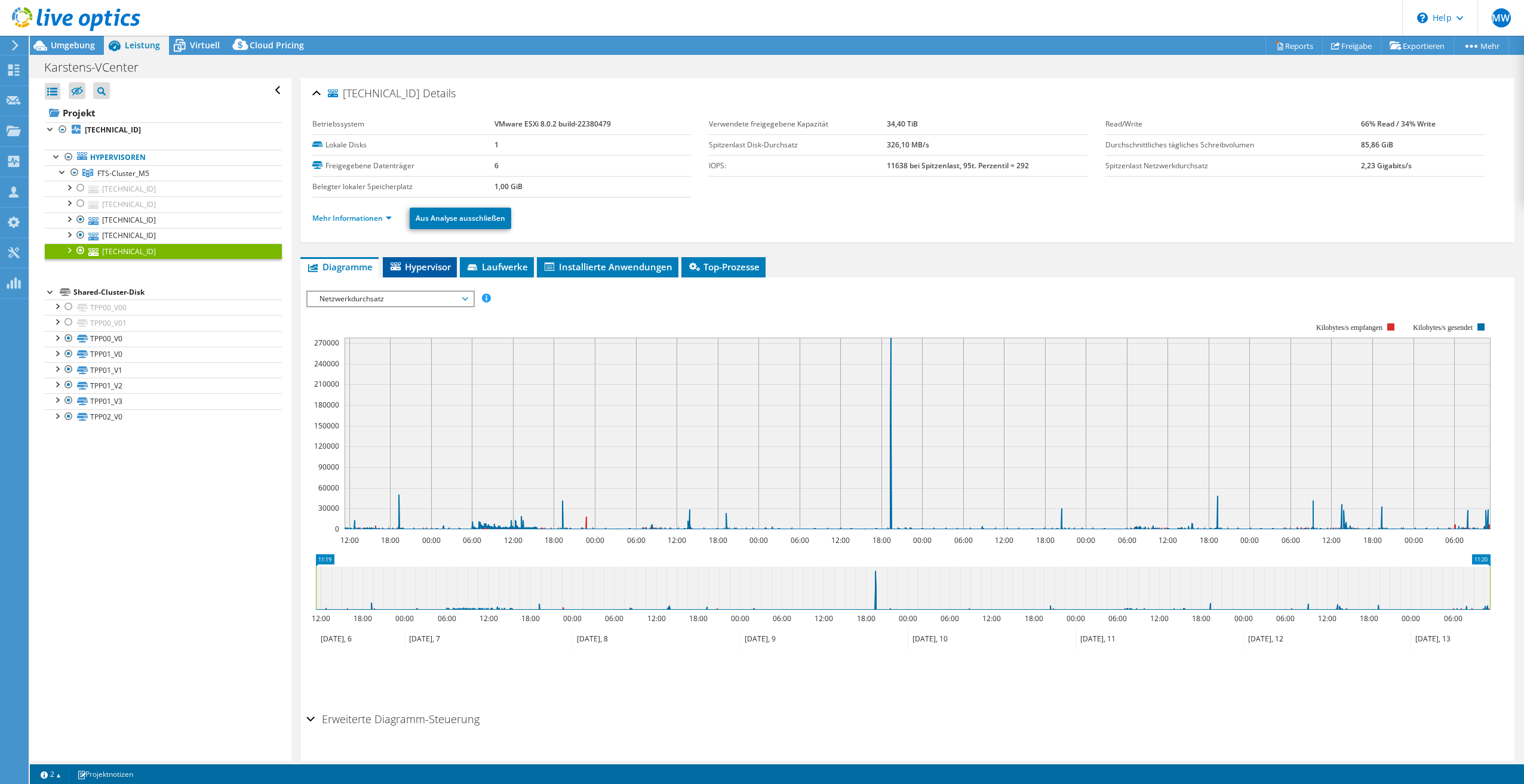
click at [417, 265] on span "Hypervisor" at bounding box center [419, 267] width 62 height 12
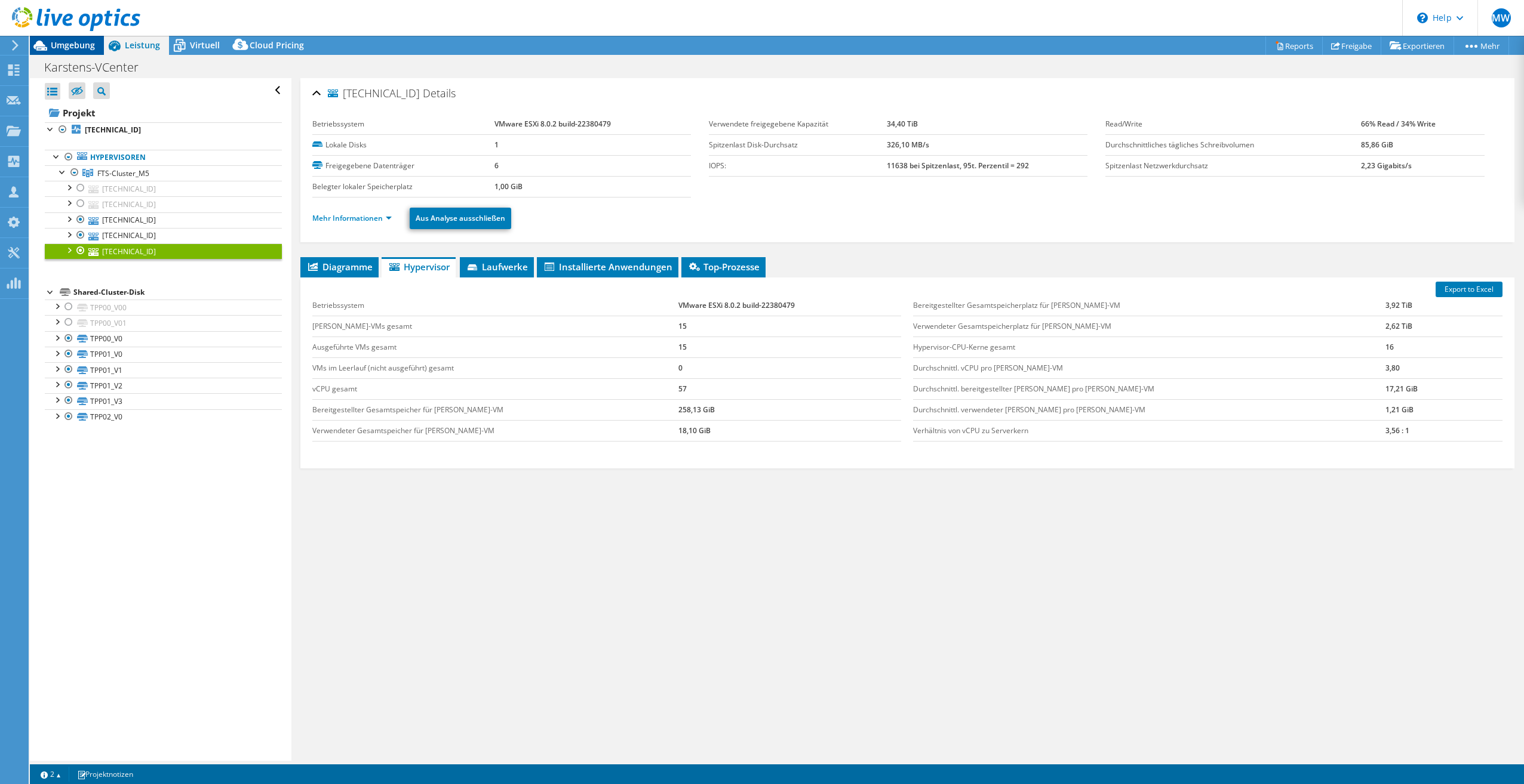
click at [87, 52] on div "Umgebung" at bounding box center [66, 45] width 74 height 19
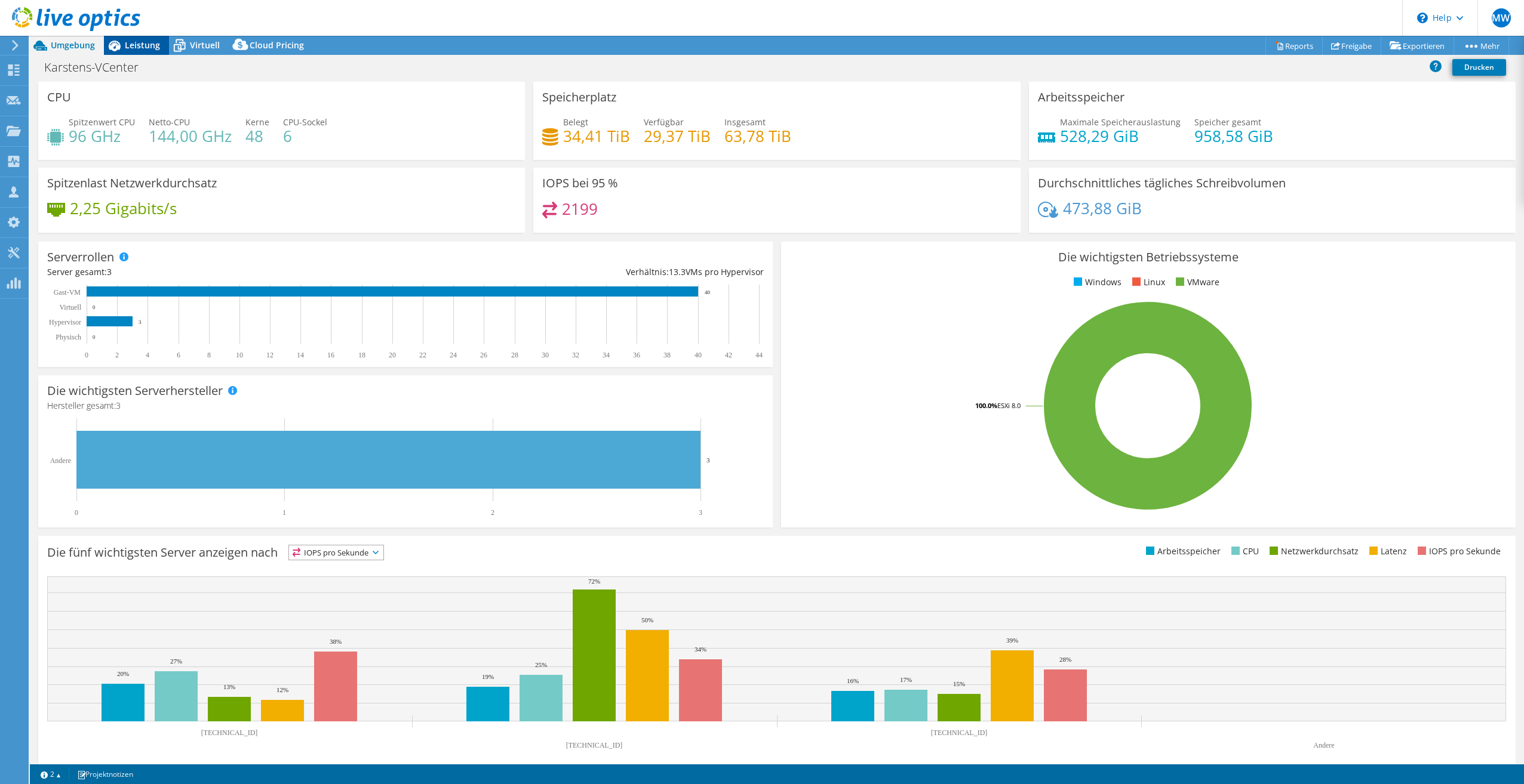
click at [138, 52] on div "Leistung" at bounding box center [137, 45] width 65 height 19
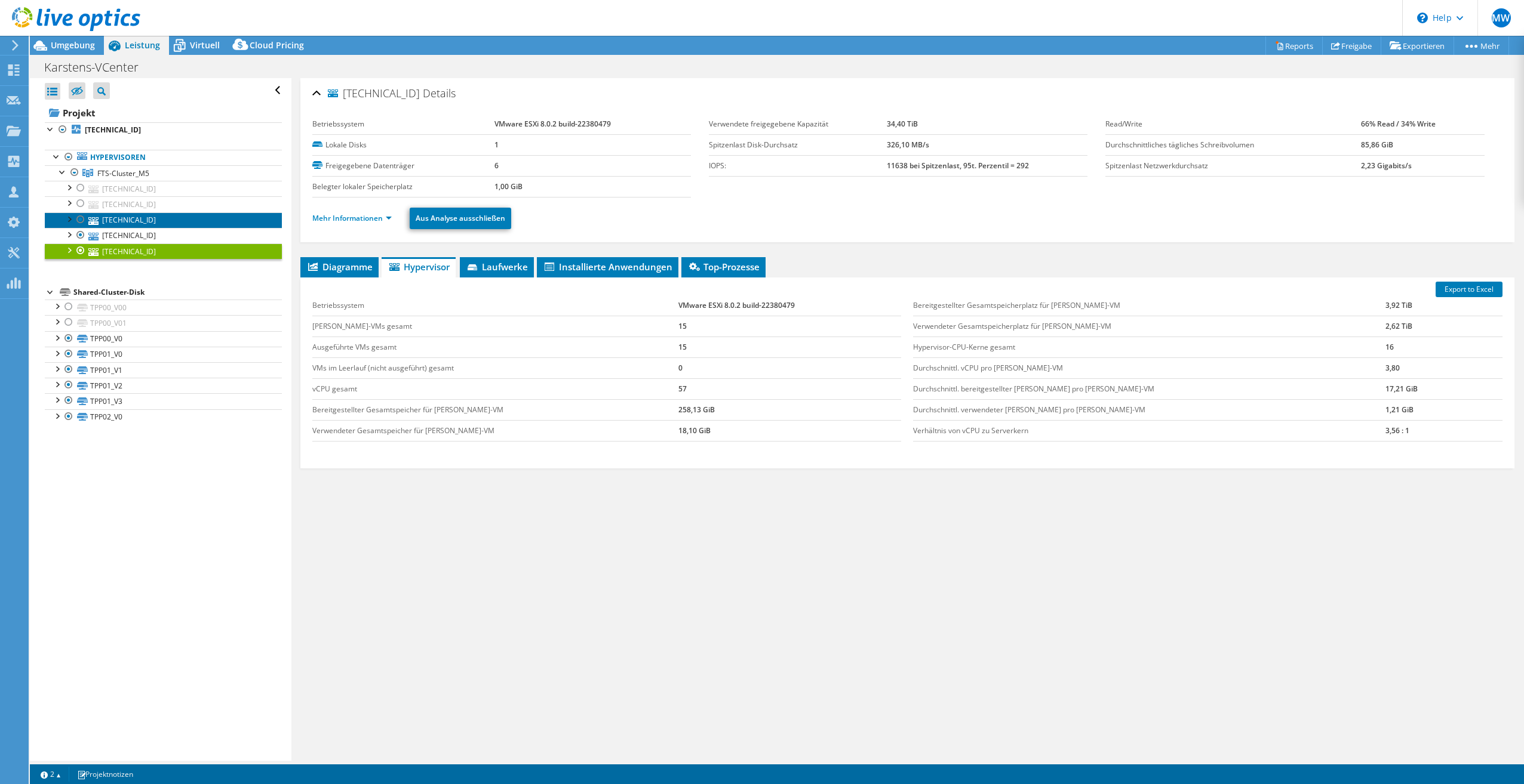
click at [142, 226] on link "[TECHNICAL_ID]" at bounding box center [164, 220] width 237 height 15
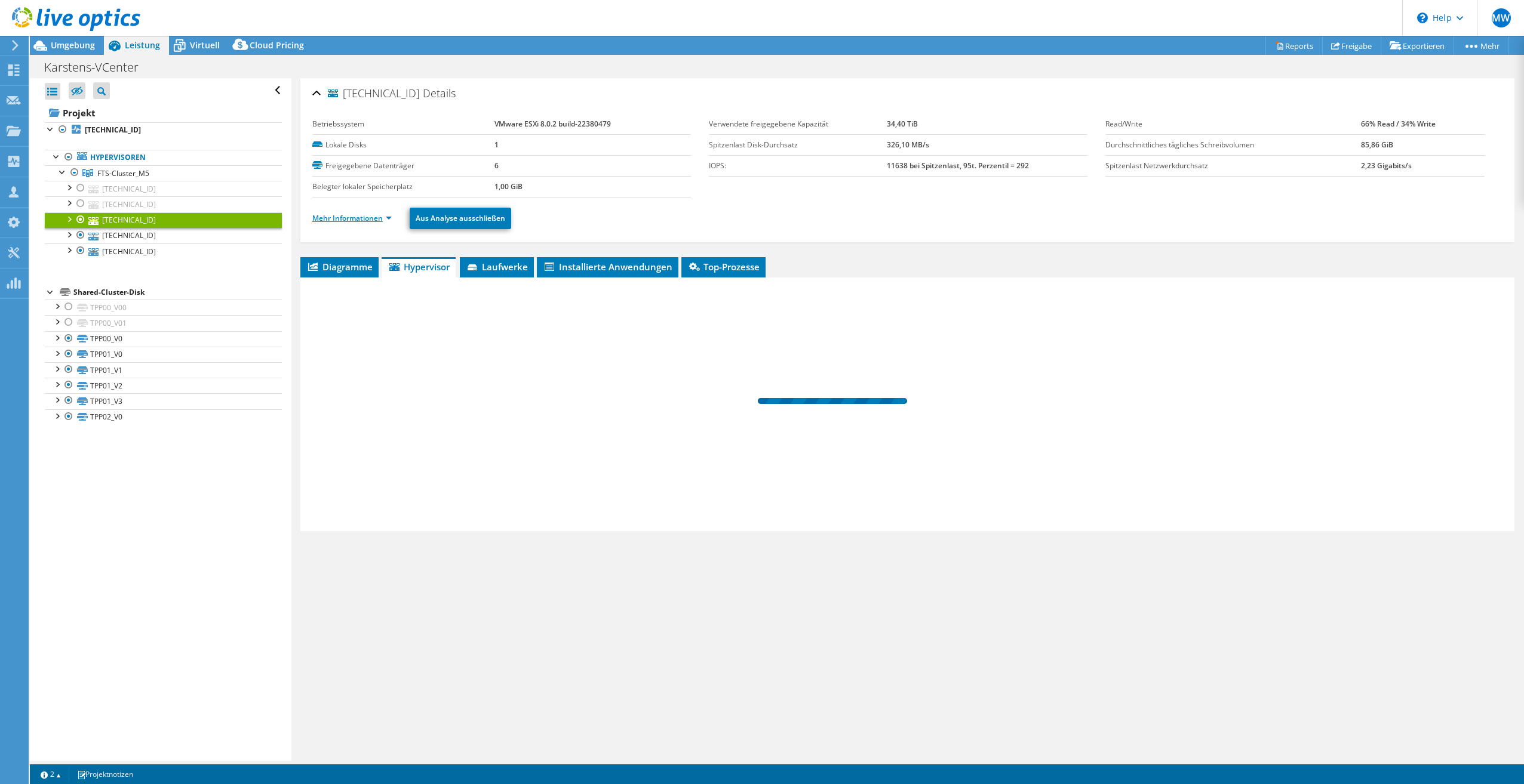
click at [333, 214] on link "Mehr Informationen" at bounding box center [352, 218] width 80 height 10
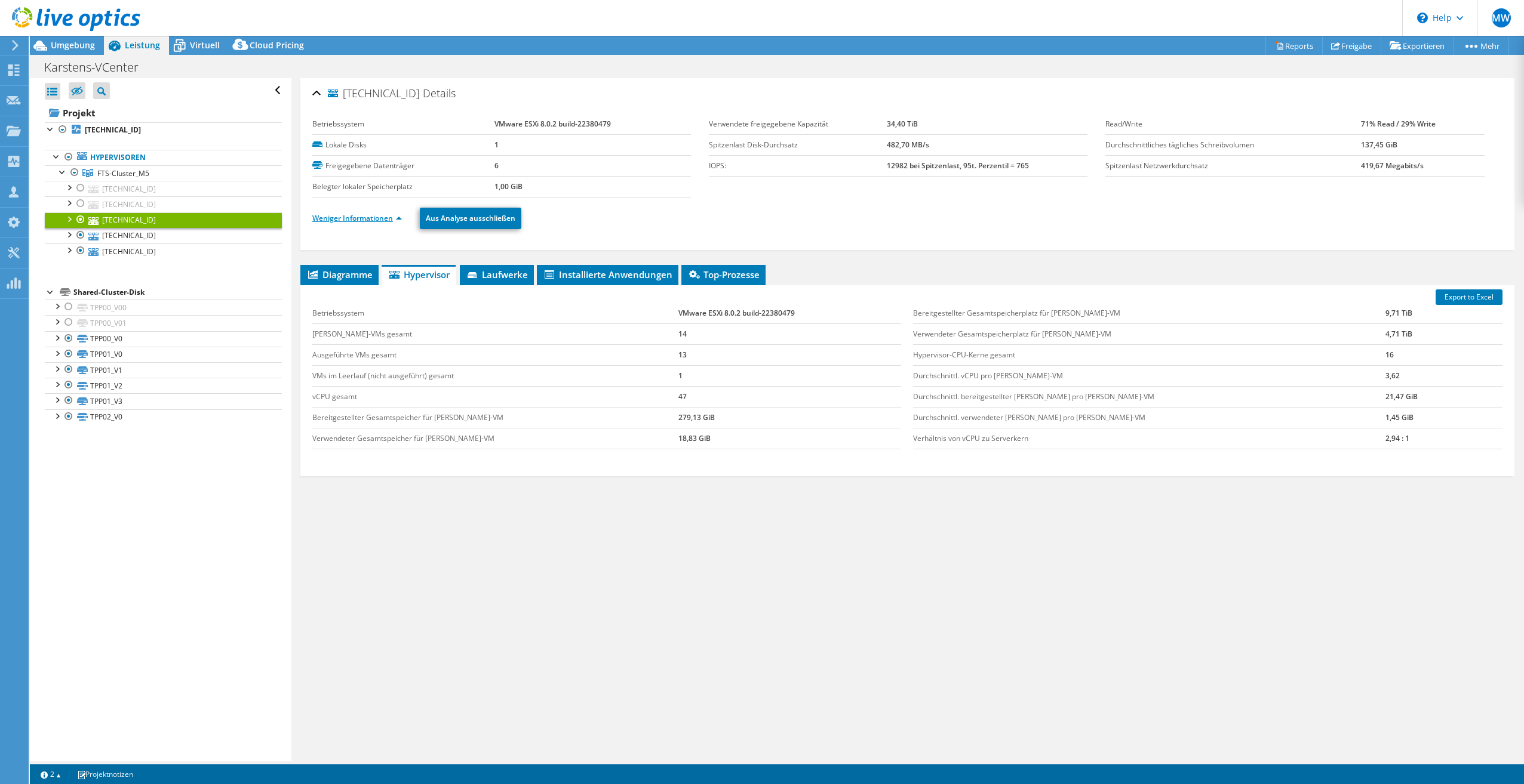
click at [345, 215] on link "Weniger Informationen" at bounding box center [357, 218] width 90 height 10
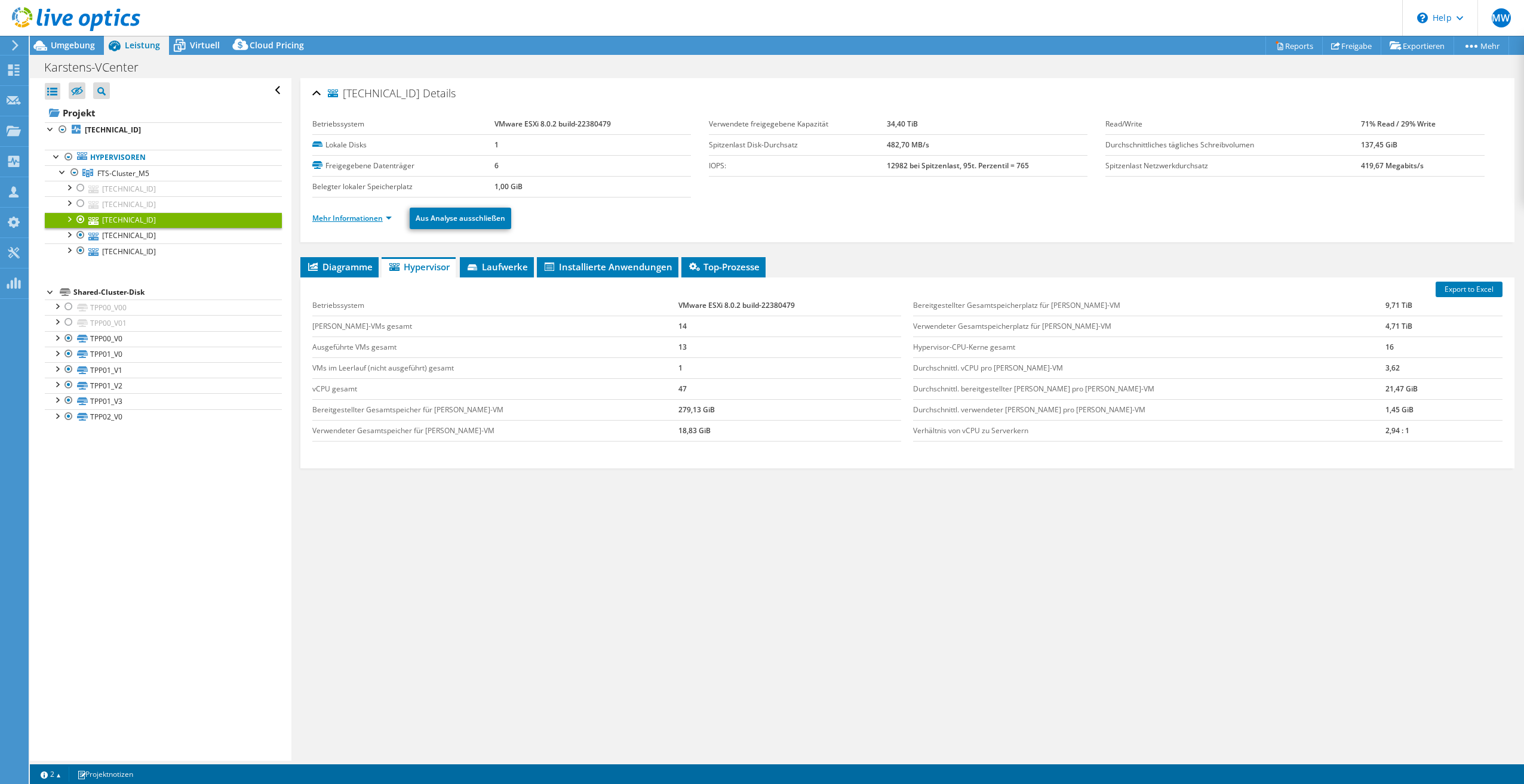
click at [345, 215] on link "Mehr Informationen" at bounding box center [352, 218] width 80 height 10
